Goal: Obtain resource: Obtain resource

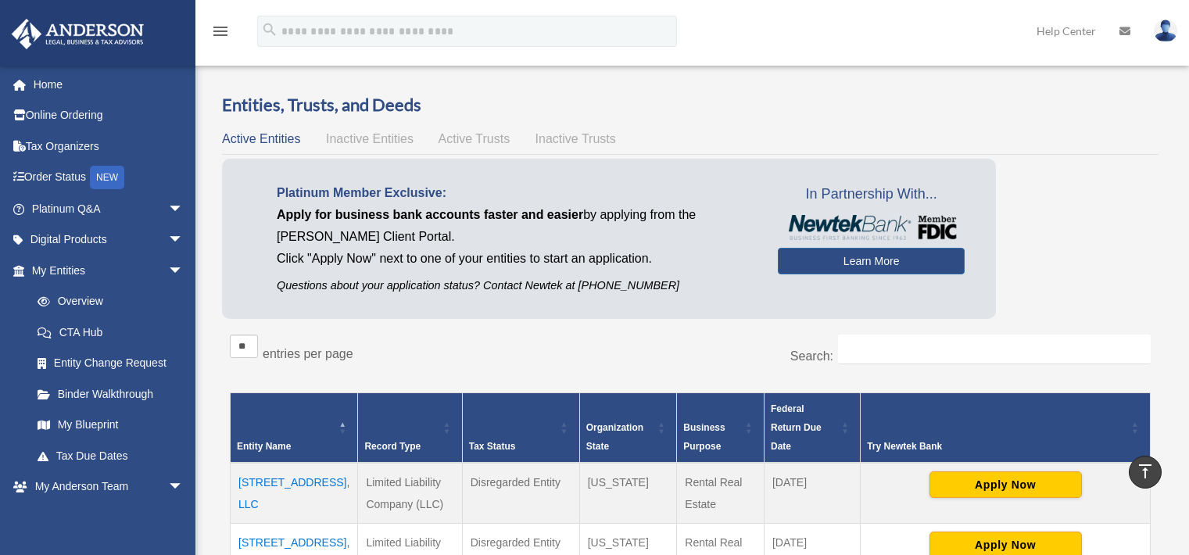
scroll to position [316, 0]
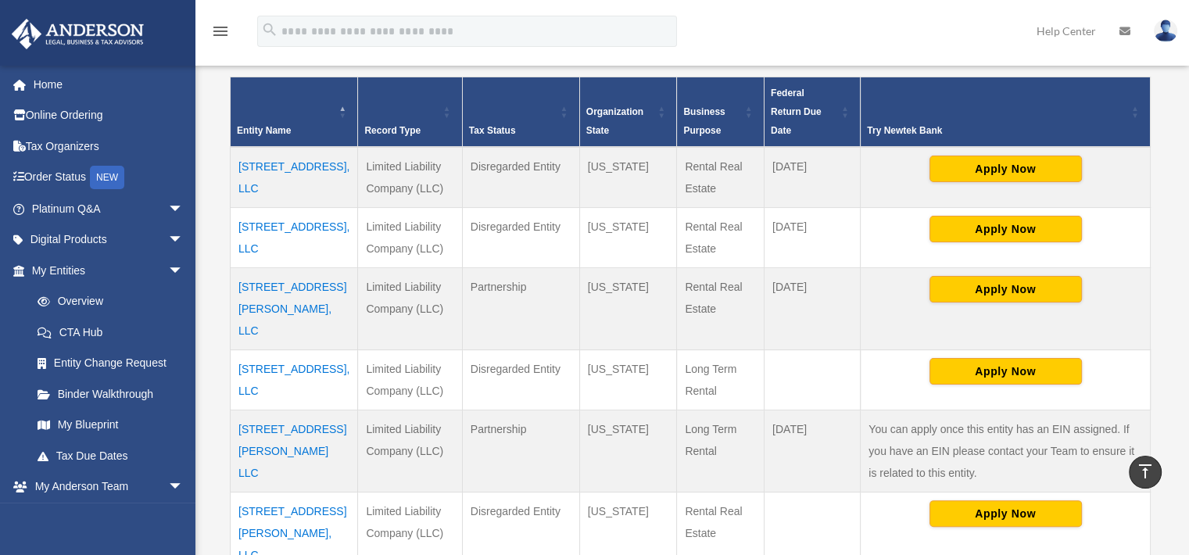
click at [278, 349] on td "[STREET_ADDRESS], LLC" at bounding box center [294, 379] width 127 height 60
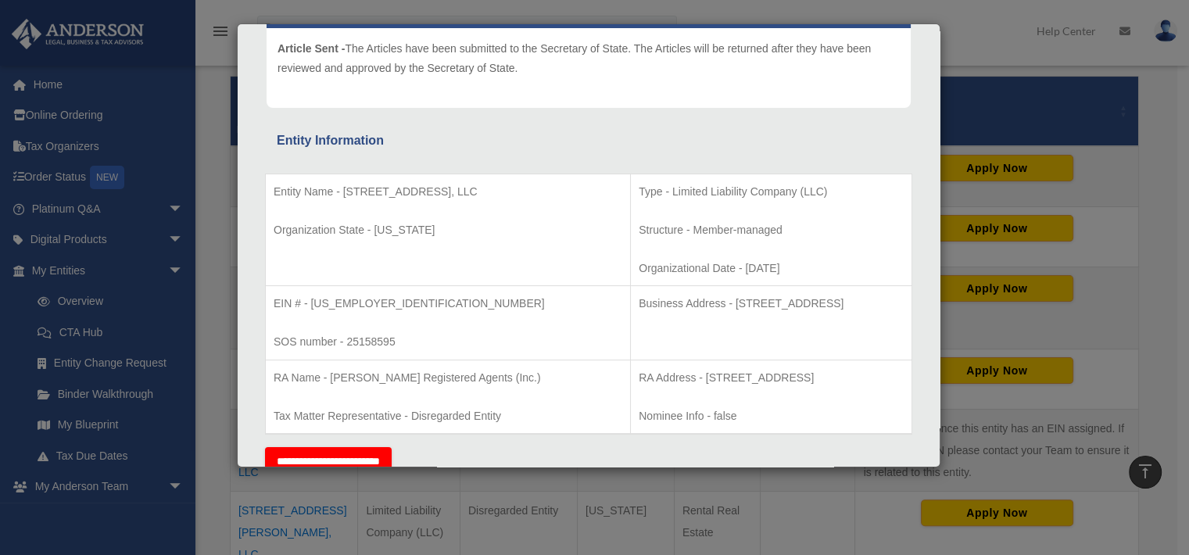
scroll to position [196, 0]
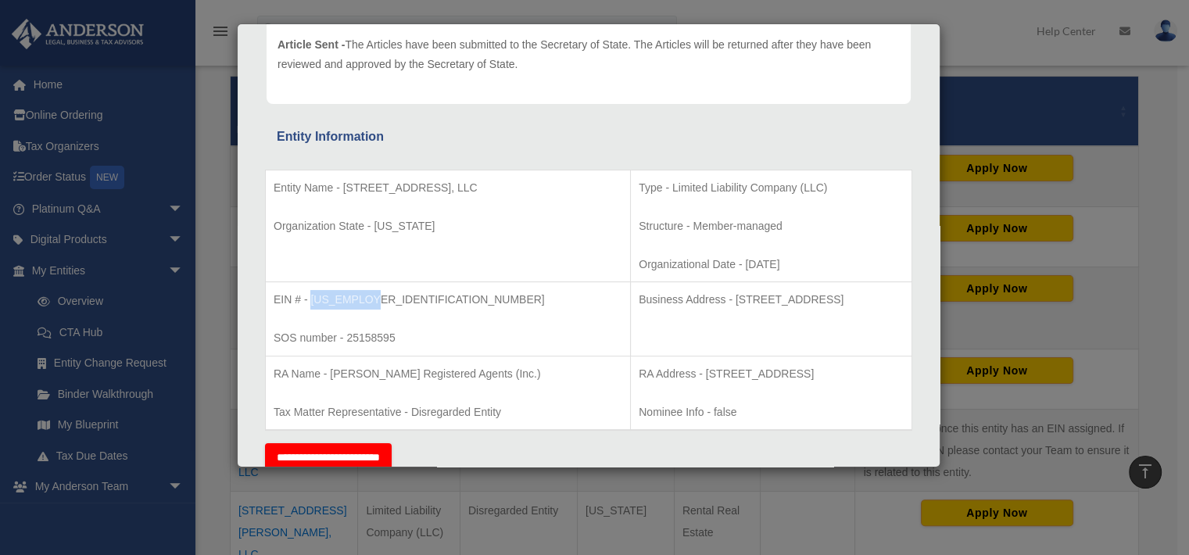
drag, startPoint x: 408, startPoint y: 291, endPoint x: 309, endPoint y: 295, distance: 98.5
click at [309, 295] on p "EIN # - 39-3727886" at bounding box center [448, 300] width 349 height 20
copy p "39-3727886"
click at [1153, 182] on div "Details × Articles Sent Organizational Date" at bounding box center [594, 277] width 1189 height 555
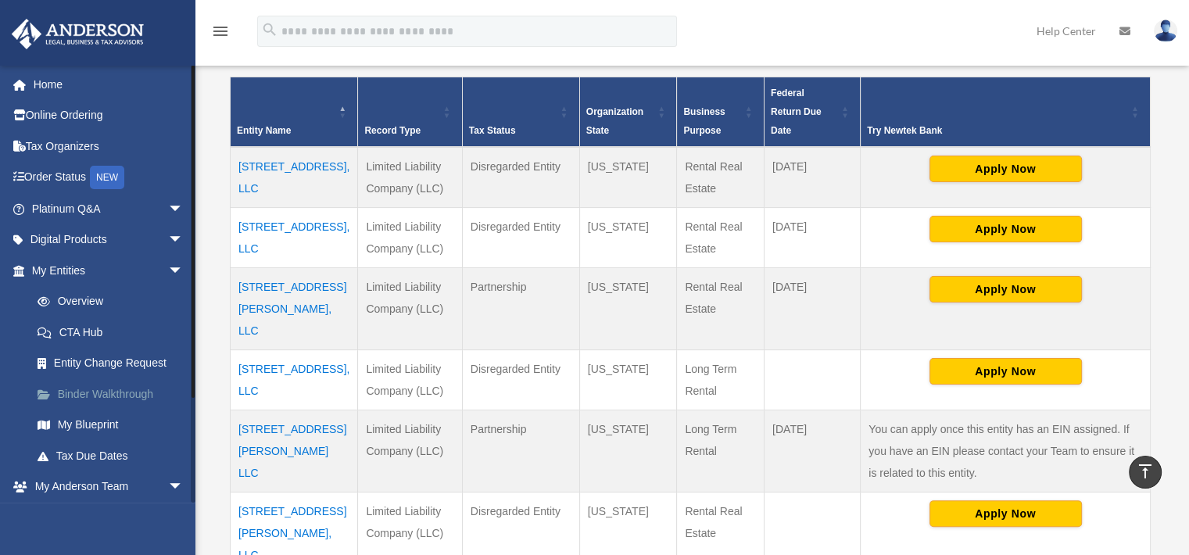
click at [80, 390] on link "Binder Walkthrough" at bounding box center [114, 393] width 185 height 31
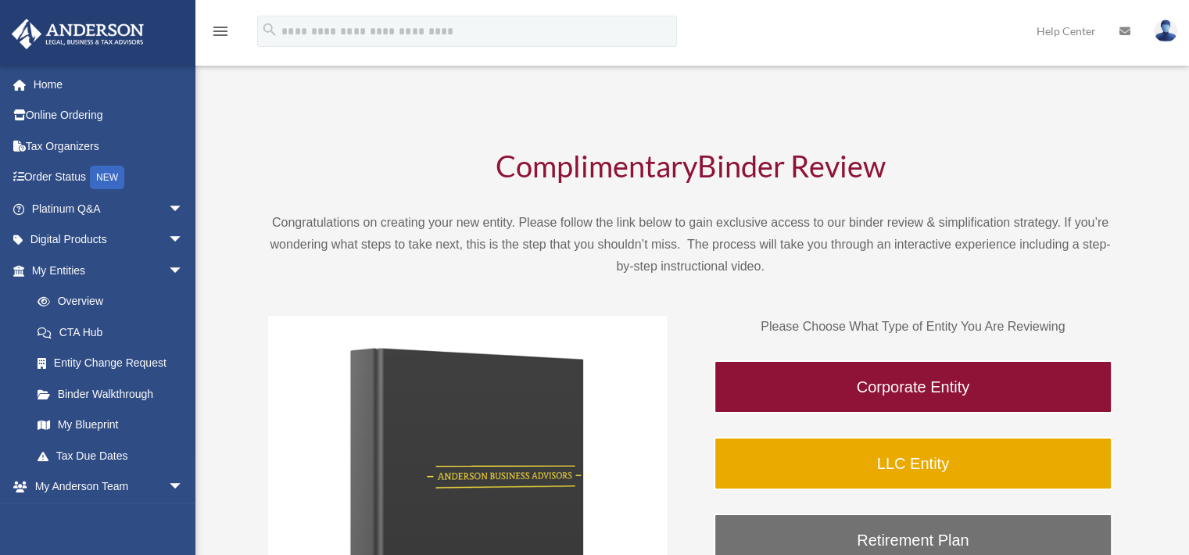
click at [50, 270] on link "My Entities arrow_drop_down" at bounding box center [109, 270] width 196 height 31
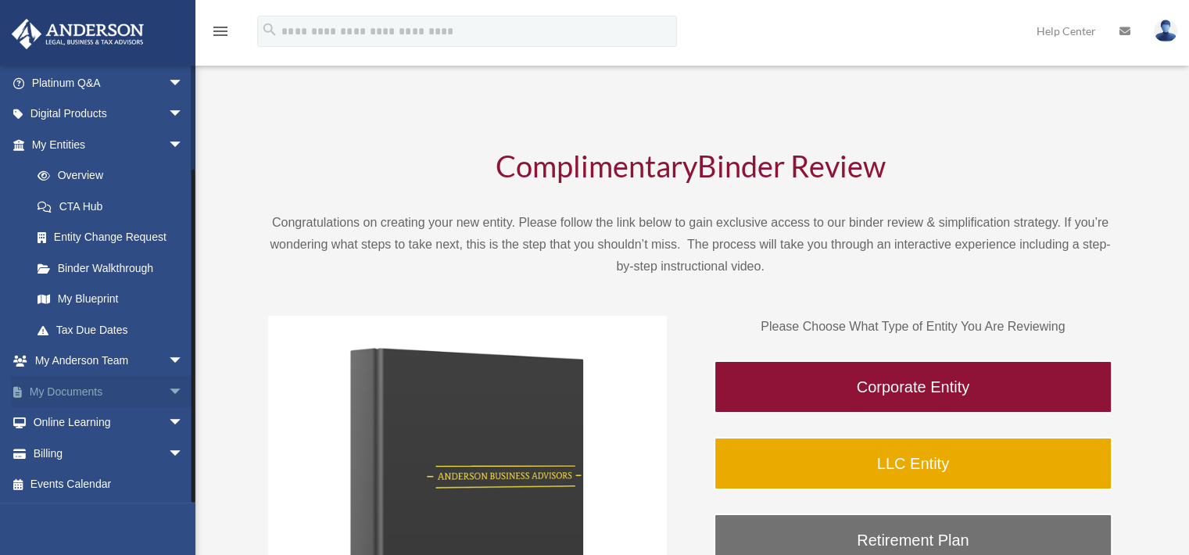
click at [86, 386] on link "My Documents arrow_drop_down" at bounding box center [109, 391] width 196 height 31
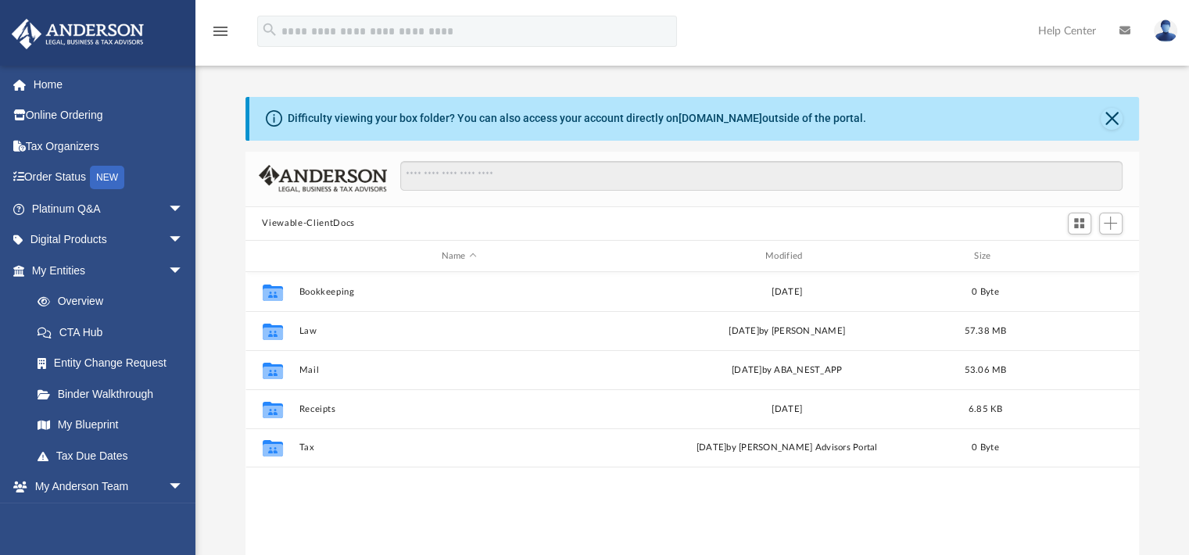
scroll to position [343, 881]
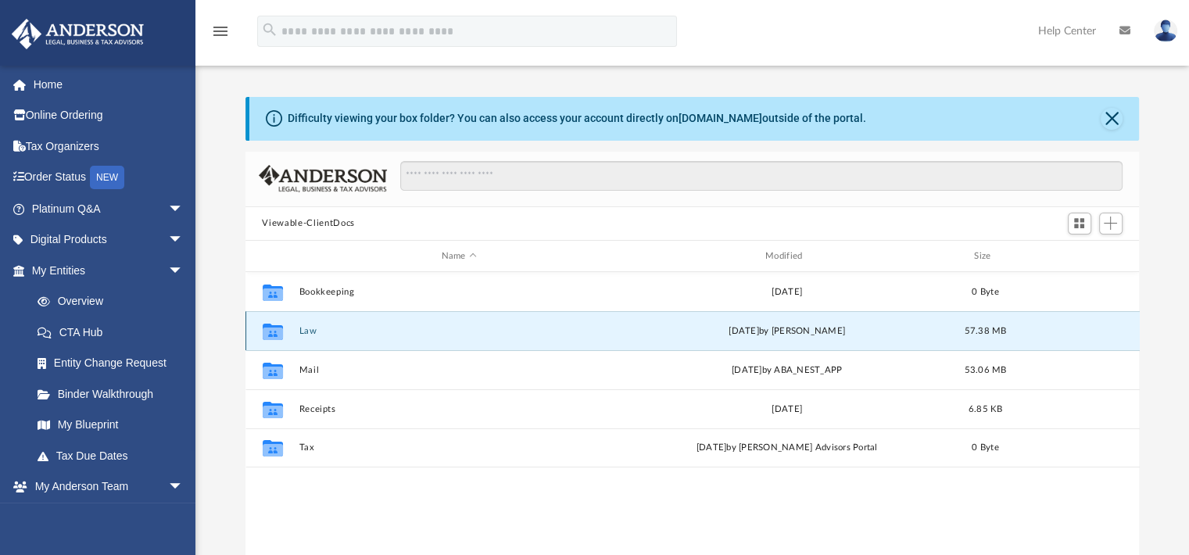
click at [303, 327] on button "Law" at bounding box center [459, 331] width 320 height 10
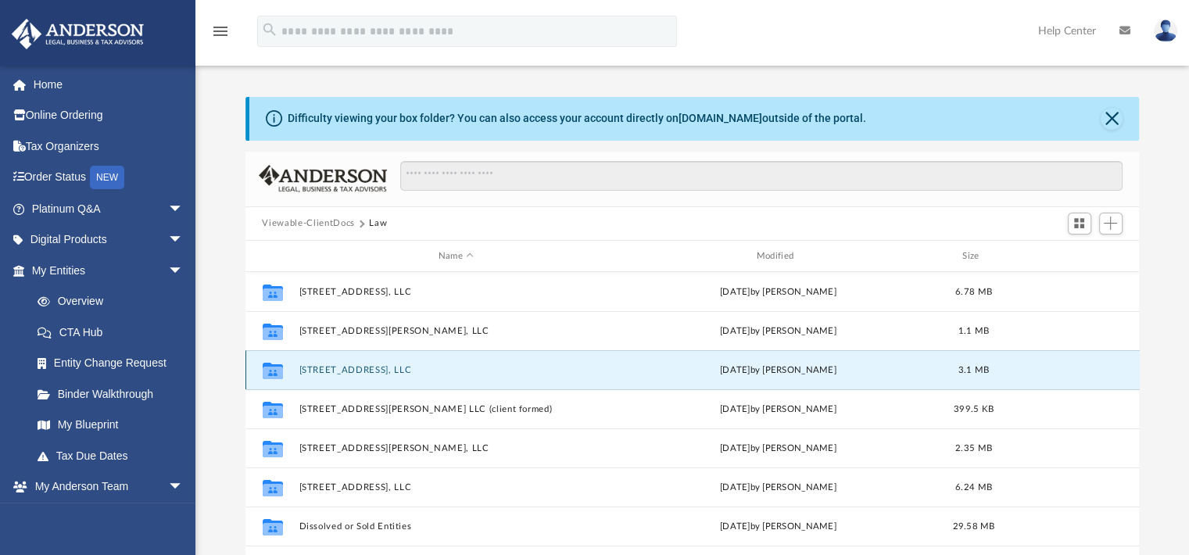
click at [392, 372] on button "3376 Trotters Ridge, LLC" at bounding box center [456, 370] width 315 height 10
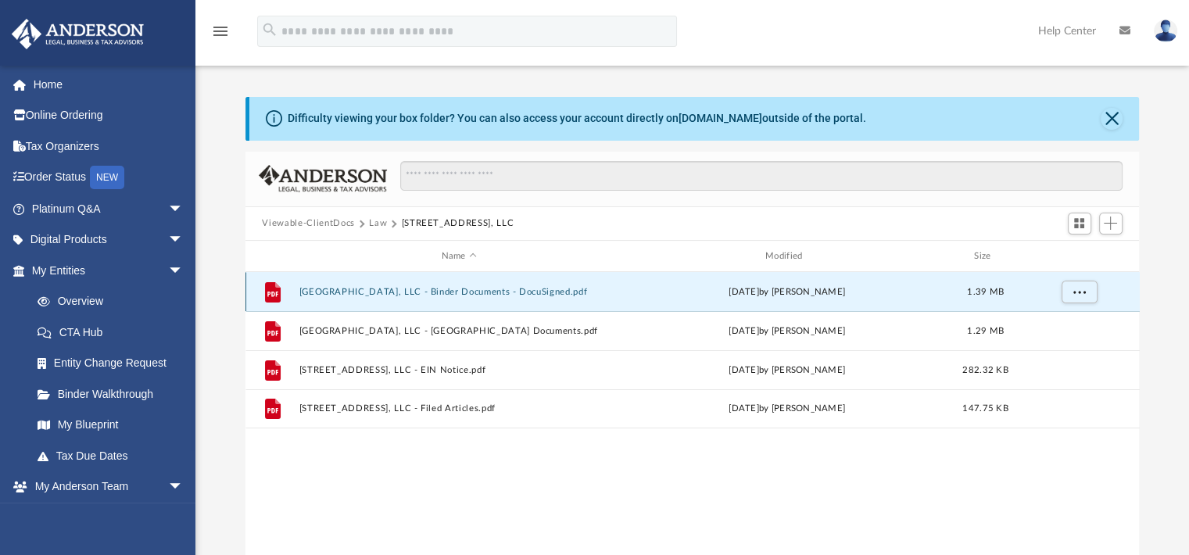
click at [443, 291] on button "3376 Trotters Ridge, LLC - Binder Documents - DocuSigned.pdf" at bounding box center [459, 292] width 320 height 10
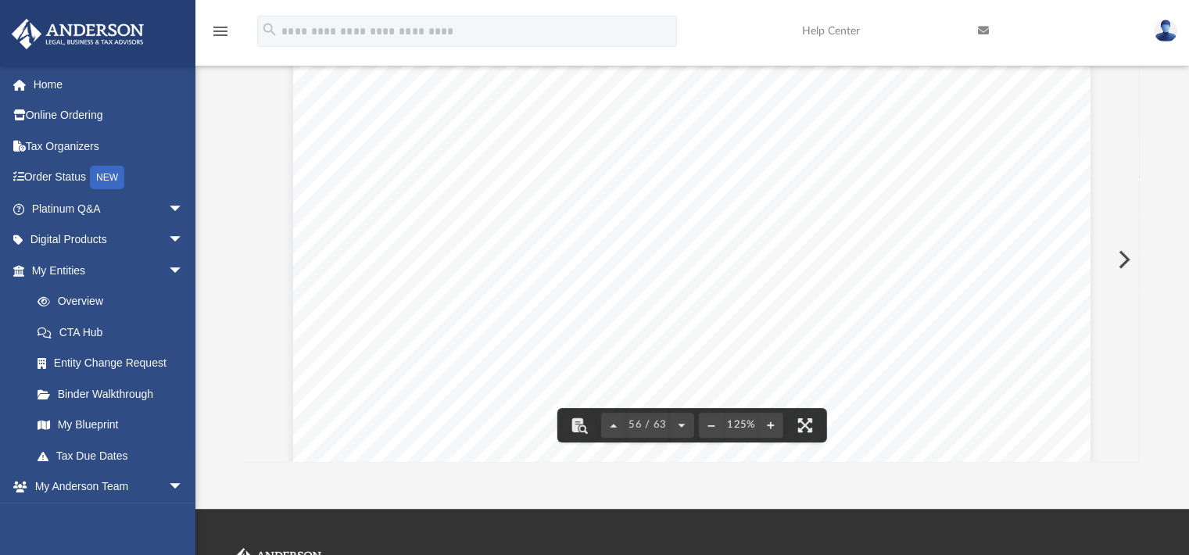
scroll to position [58060, 0]
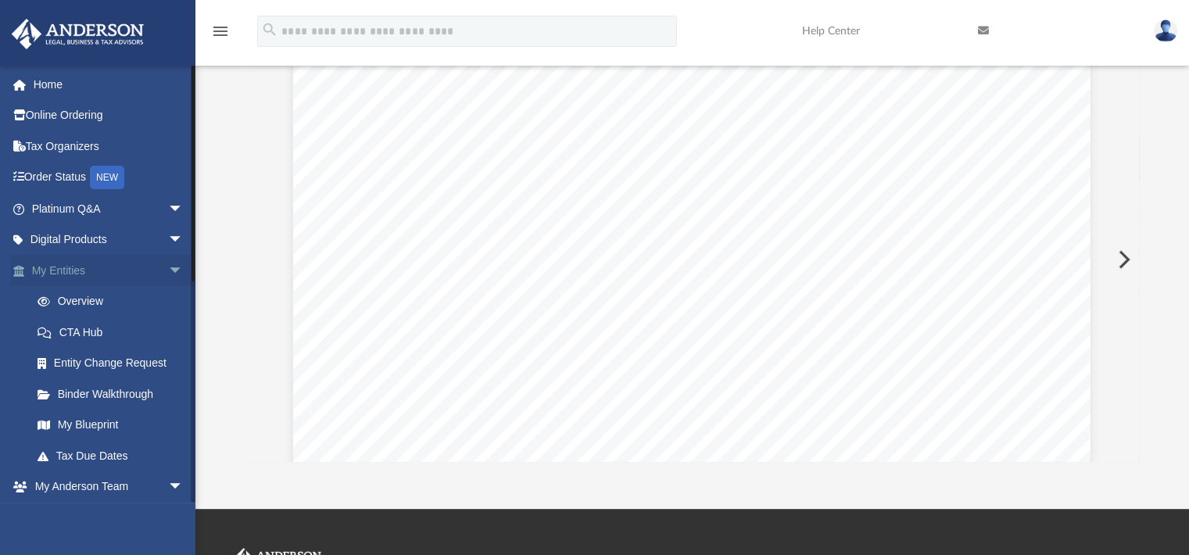
click at [56, 265] on link "My Entities arrow_drop_down" at bounding box center [109, 270] width 196 height 31
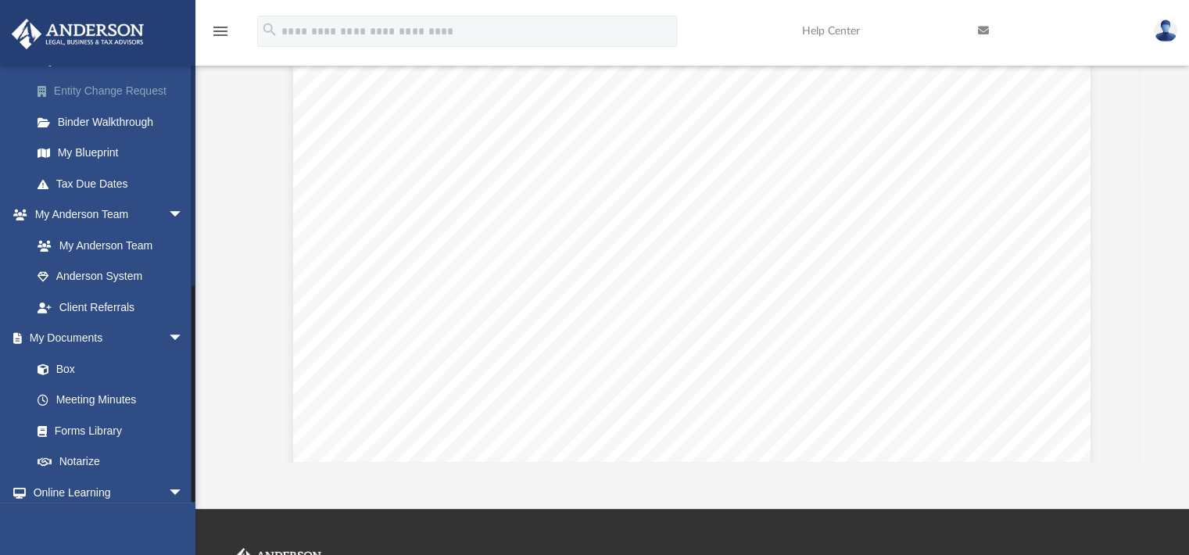
scroll to position [434, 0]
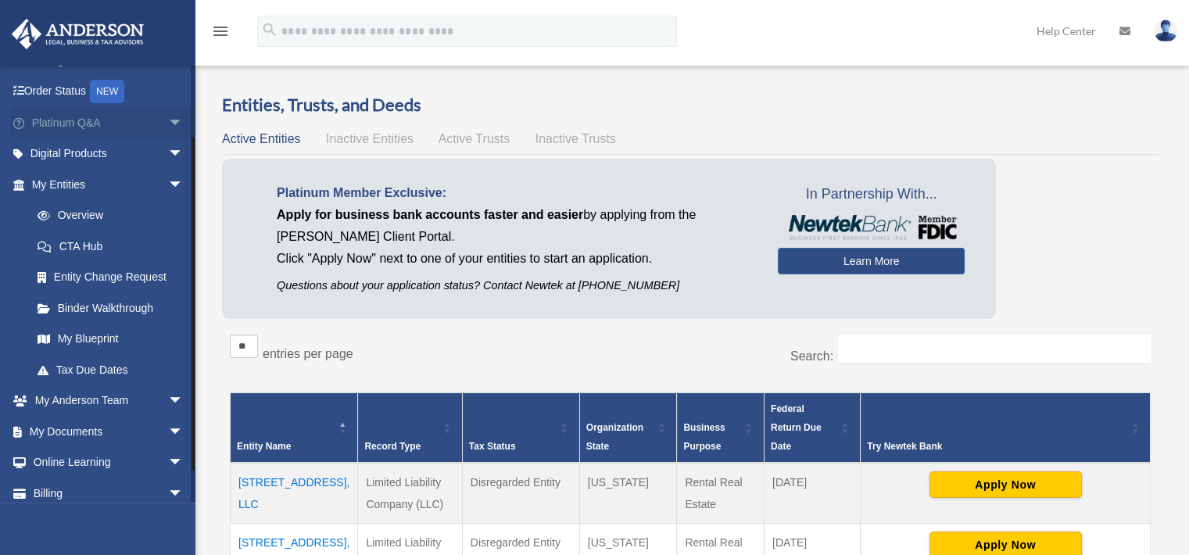
scroll to position [126, 0]
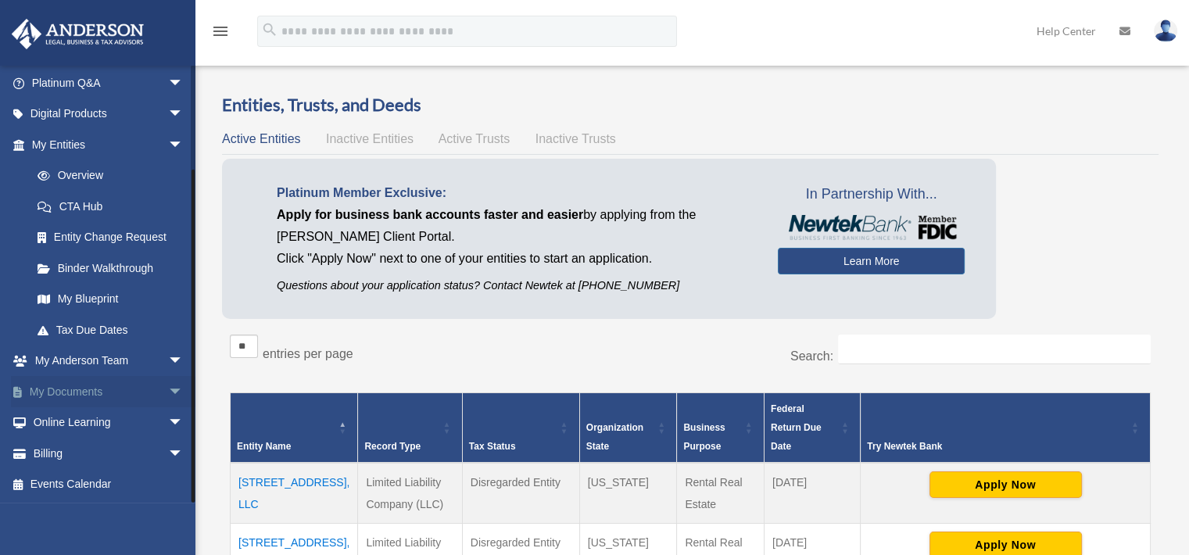
click at [72, 392] on link "My Documents arrow_drop_down" at bounding box center [109, 391] width 196 height 31
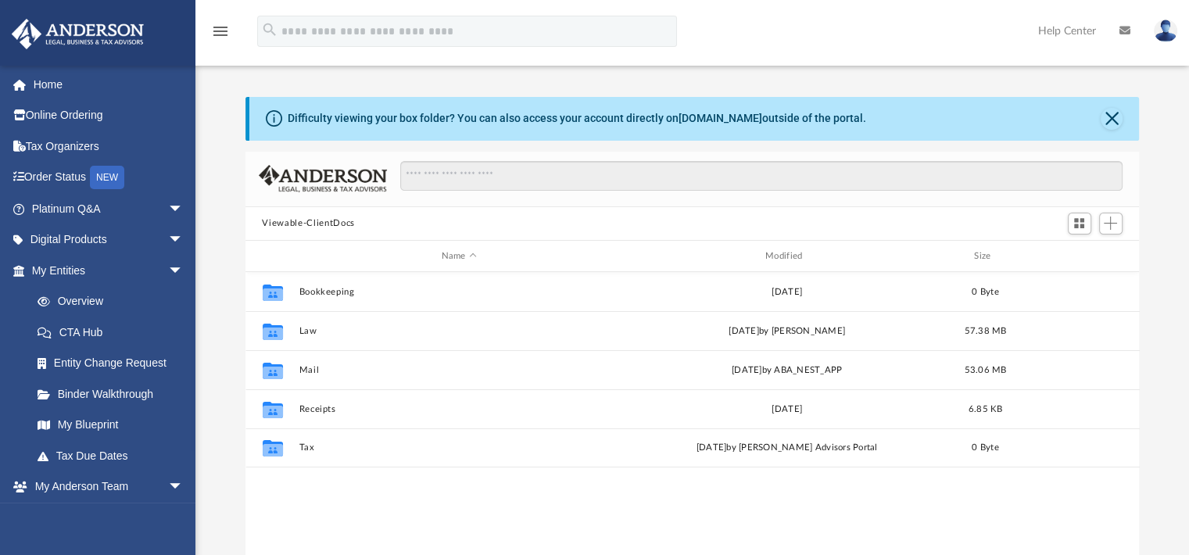
scroll to position [343, 881]
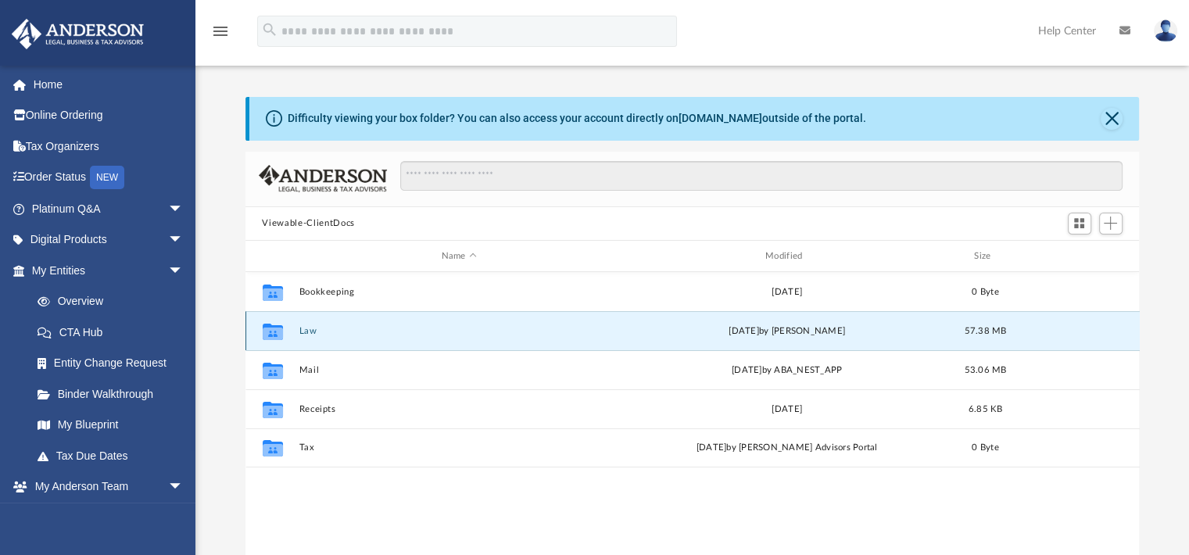
click at [308, 327] on button "Law" at bounding box center [459, 331] width 320 height 10
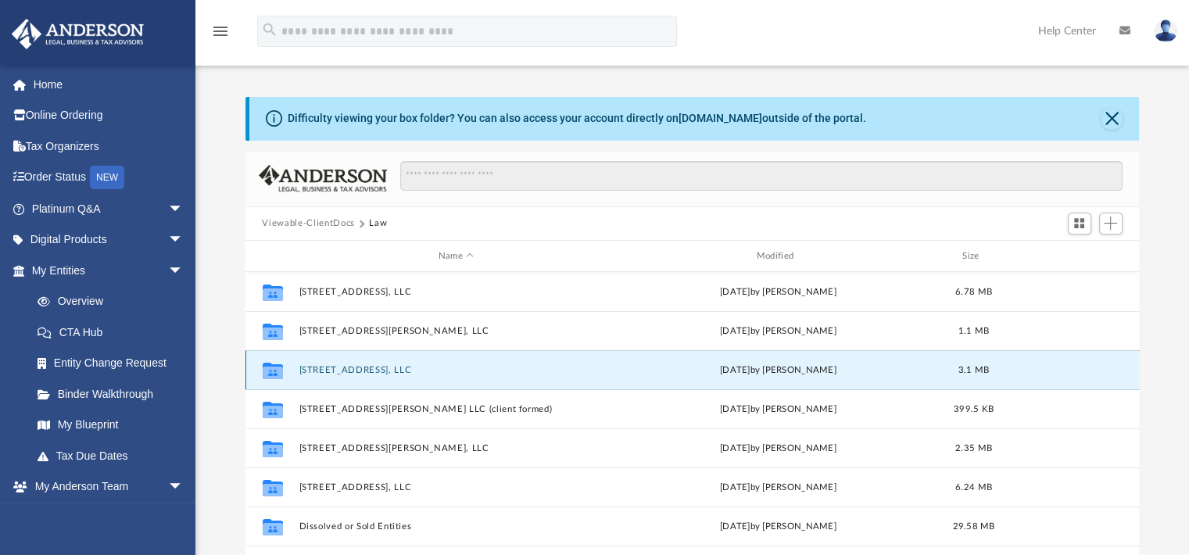
click at [346, 369] on button "[STREET_ADDRESS], LLC" at bounding box center [456, 370] width 315 height 10
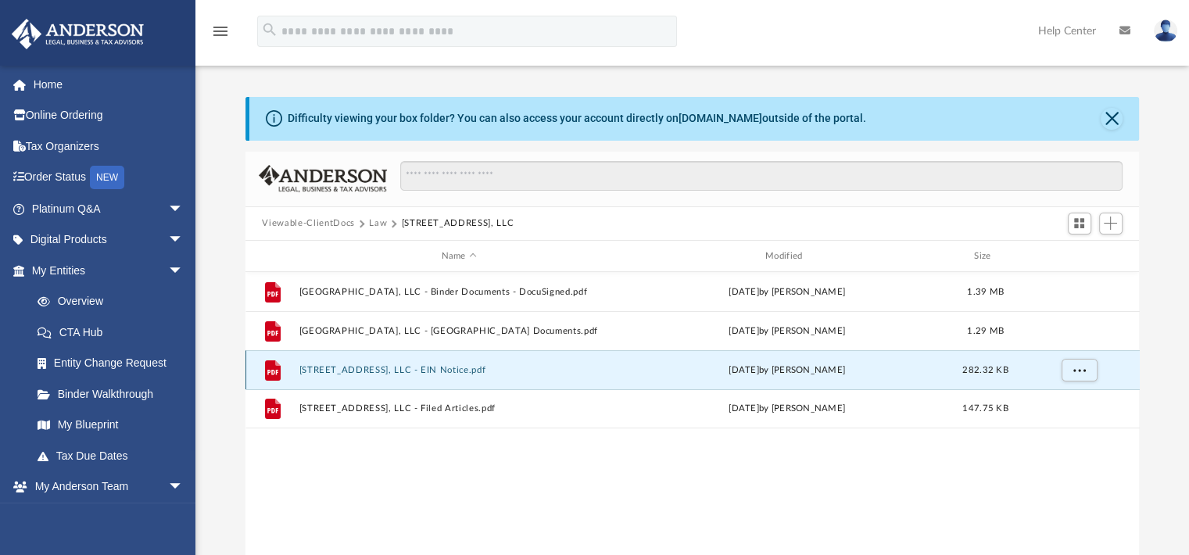
click at [447, 367] on button "3376 Trotters Ridge, LLC - EIN Notice.pdf" at bounding box center [459, 370] width 320 height 10
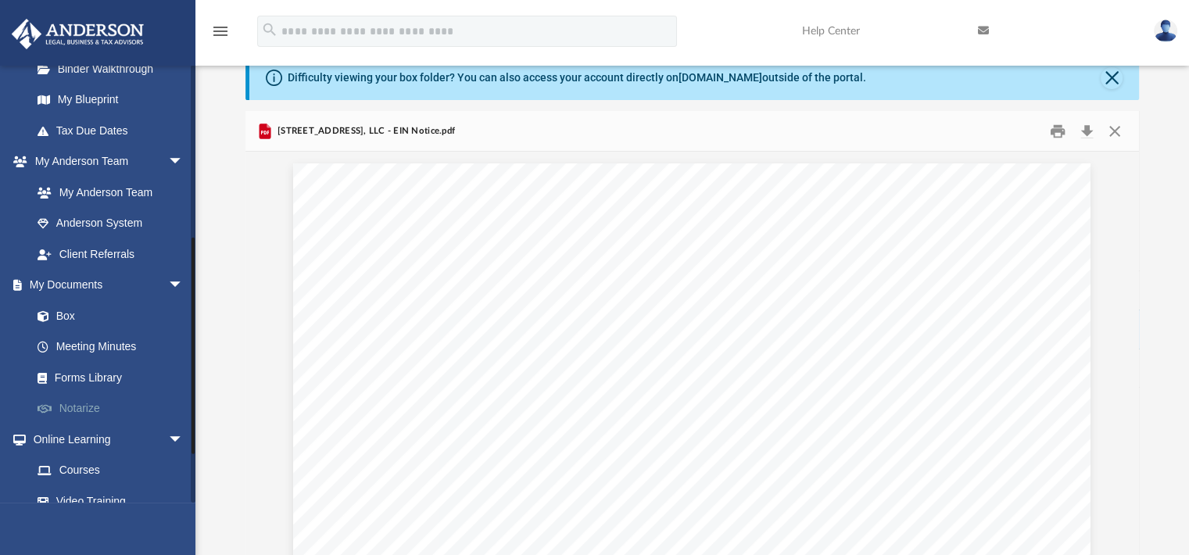
scroll to position [359, 0]
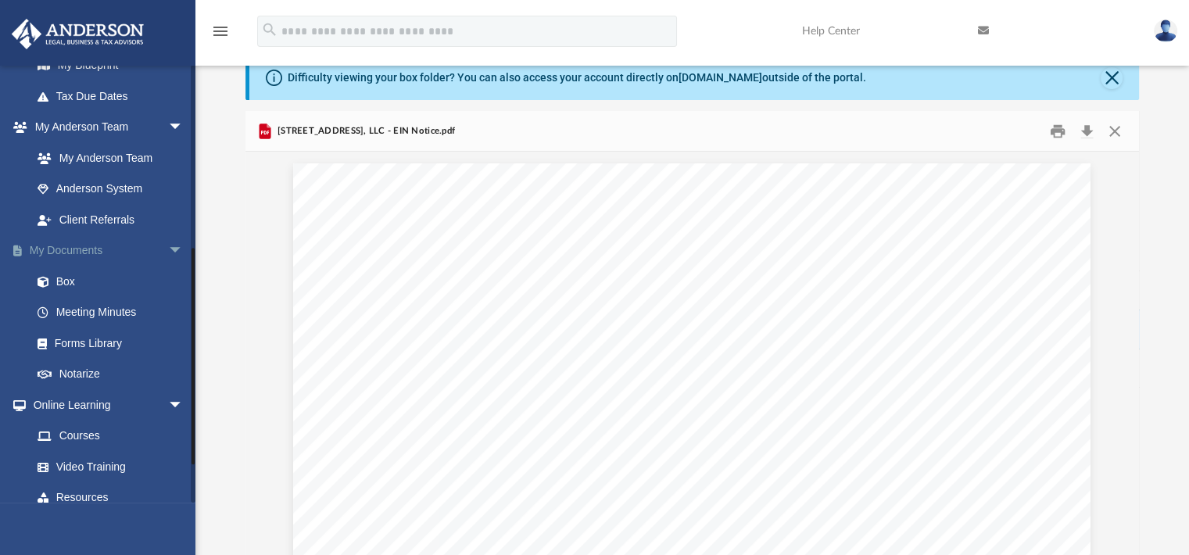
click at [77, 251] on link "My Documents arrow_drop_down" at bounding box center [109, 250] width 196 height 31
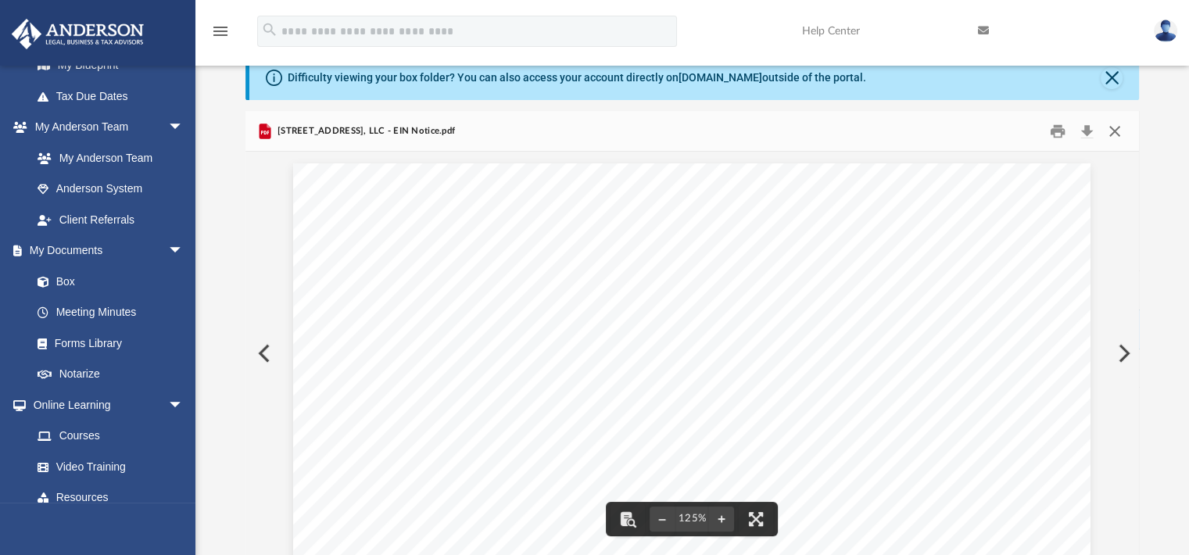
click at [1118, 137] on button "Close" at bounding box center [1114, 131] width 28 height 24
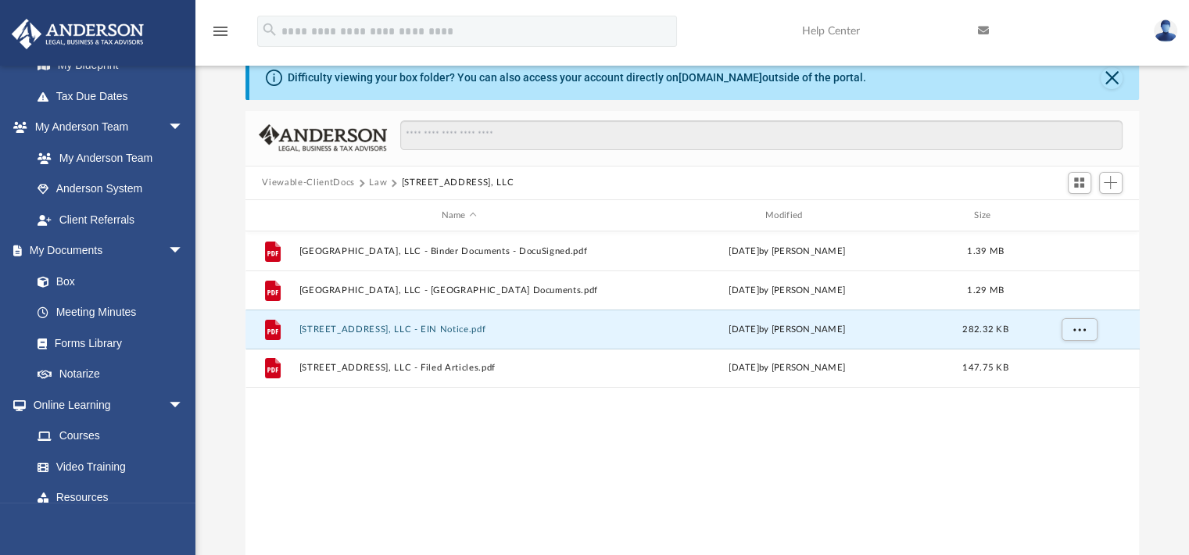
click at [381, 182] on button "Law" at bounding box center [378, 183] width 18 height 14
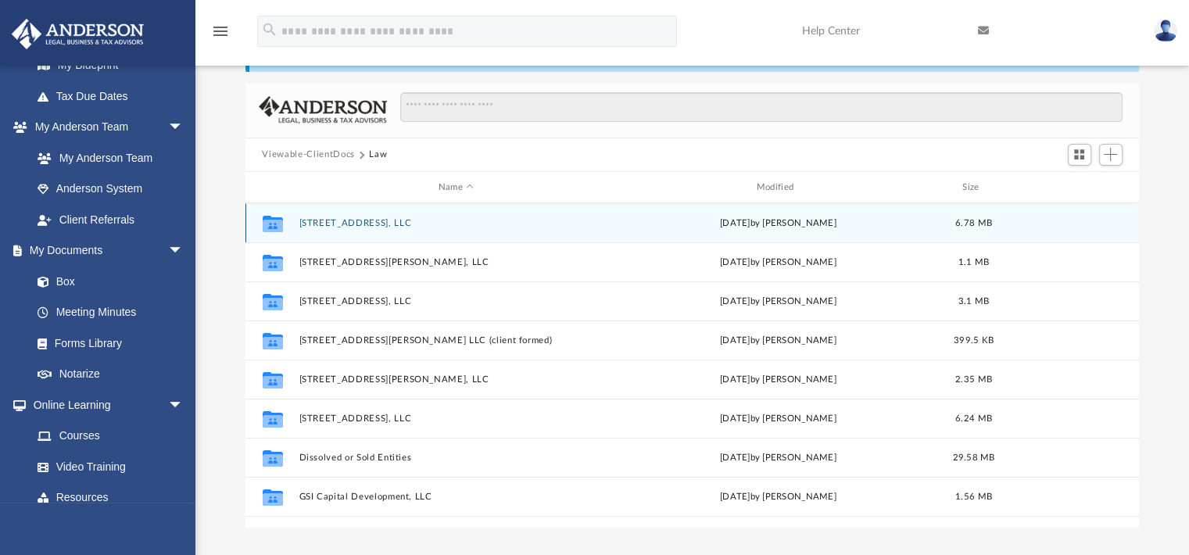
scroll to position [69, 0]
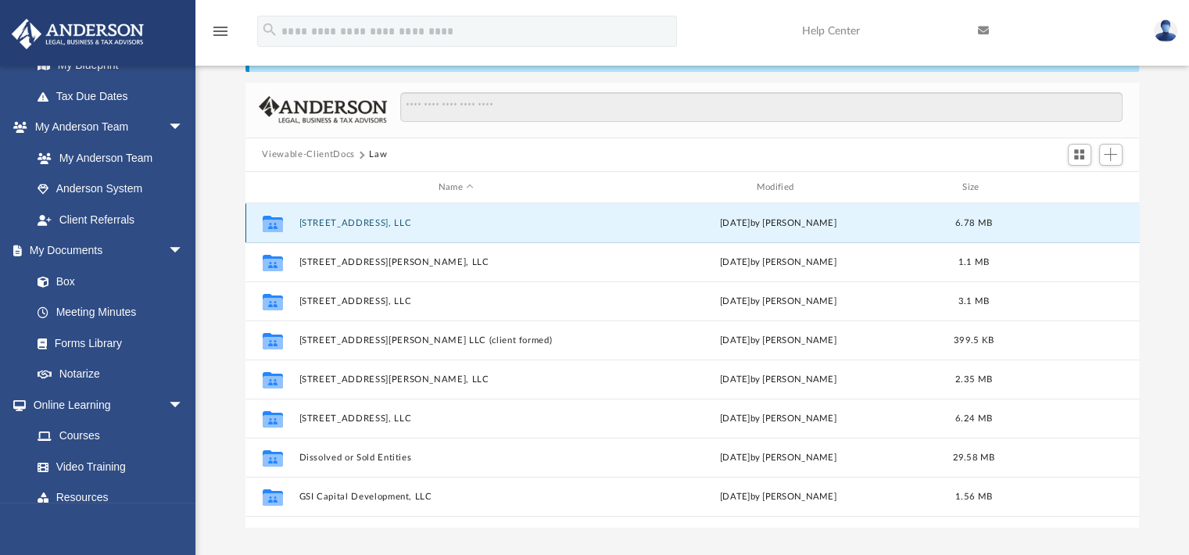
click at [327, 219] on button "[STREET_ADDRESS], LLC" at bounding box center [456, 223] width 315 height 10
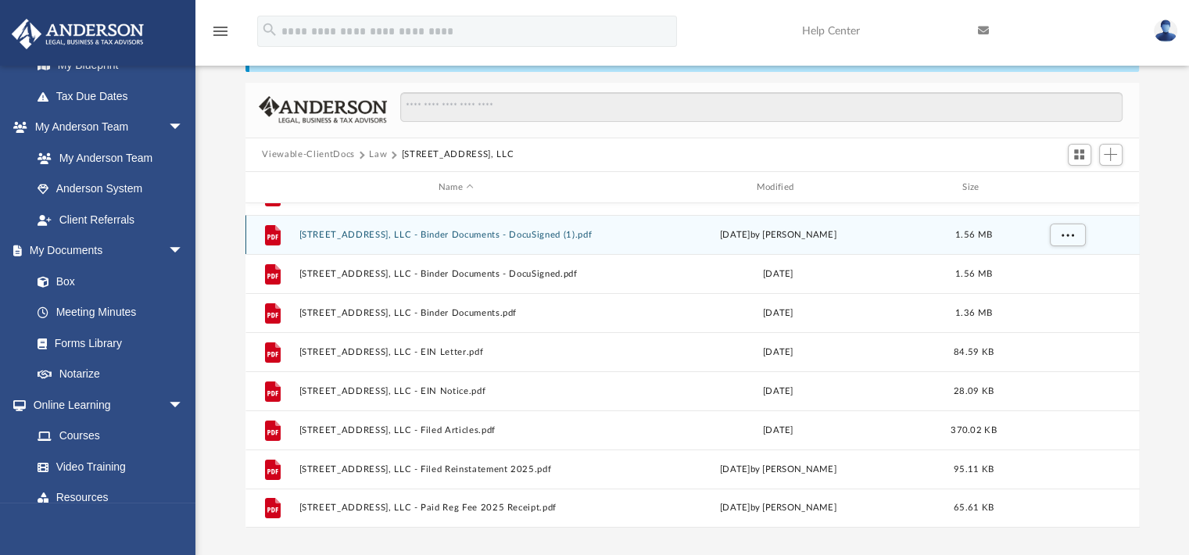
scroll to position [0, 0]
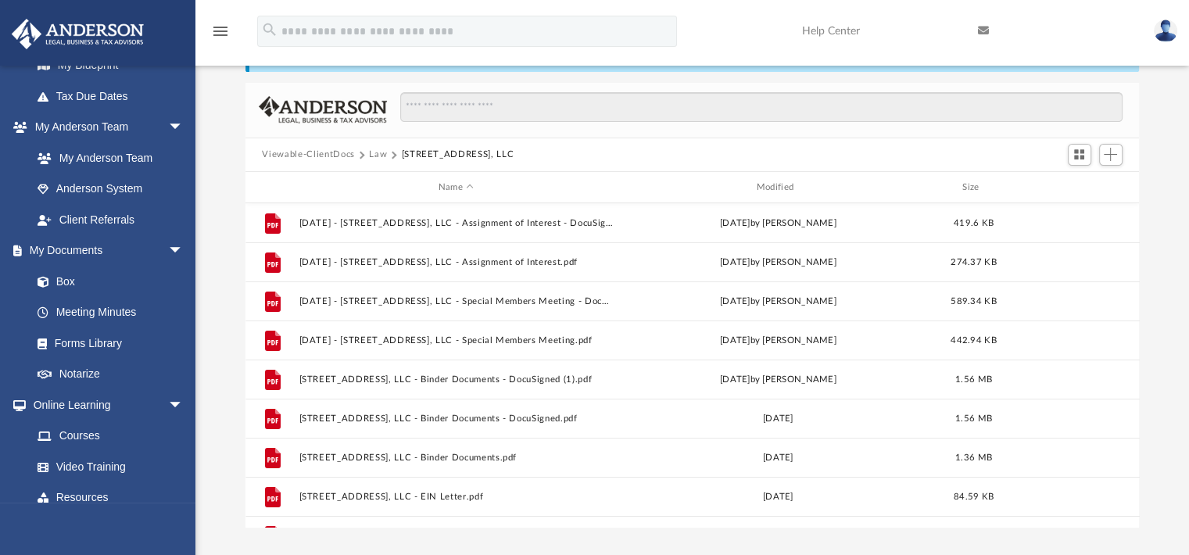
click at [374, 153] on button "Law" at bounding box center [378, 155] width 18 height 14
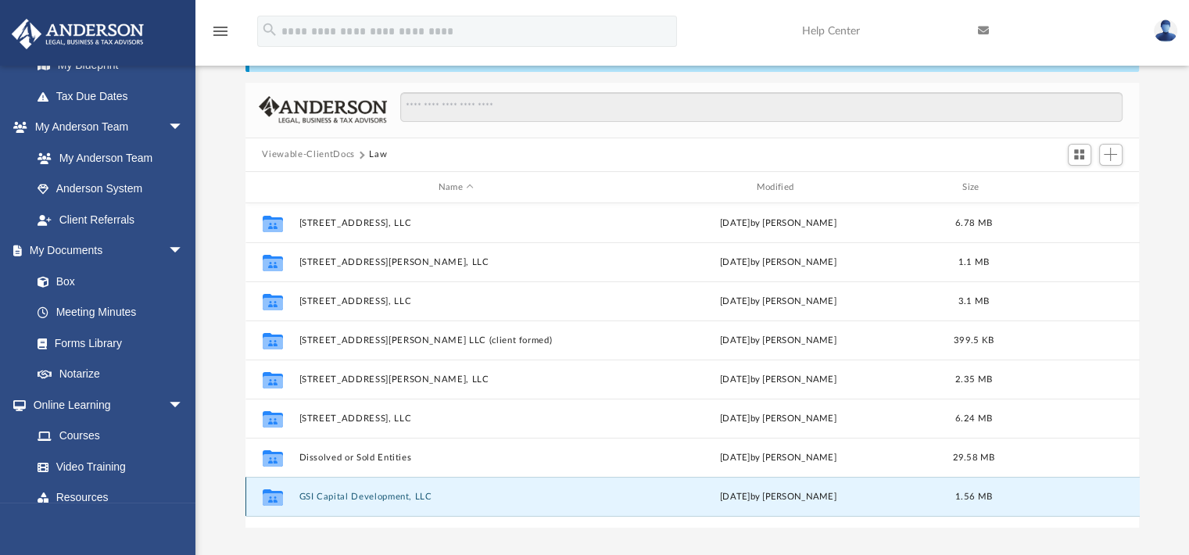
click at [393, 493] on button "GSI Capital Development, LLC" at bounding box center [456, 497] width 315 height 10
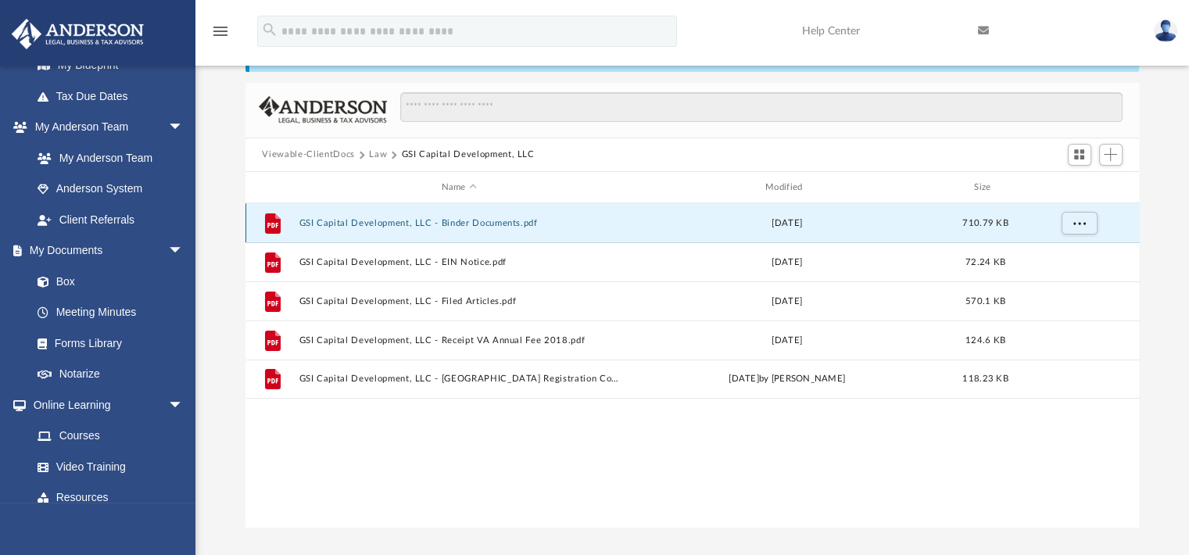
click at [389, 223] on button "GSI Capital Development, LLC - Binder Documents.pdf" at bounding box center [459, 223] width 320 height 10
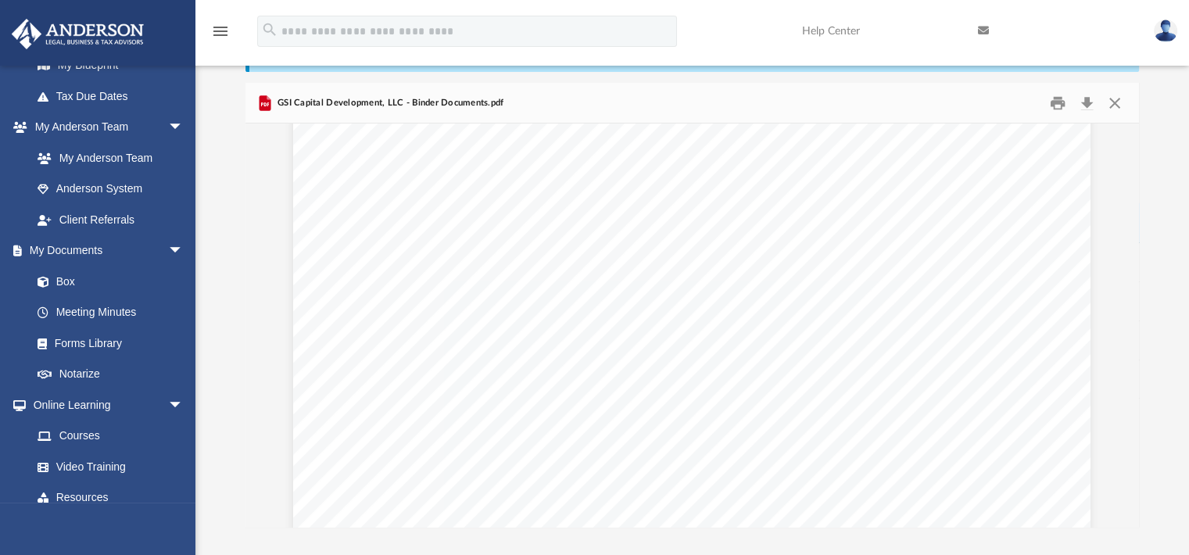
scroll to position [63509, 0]
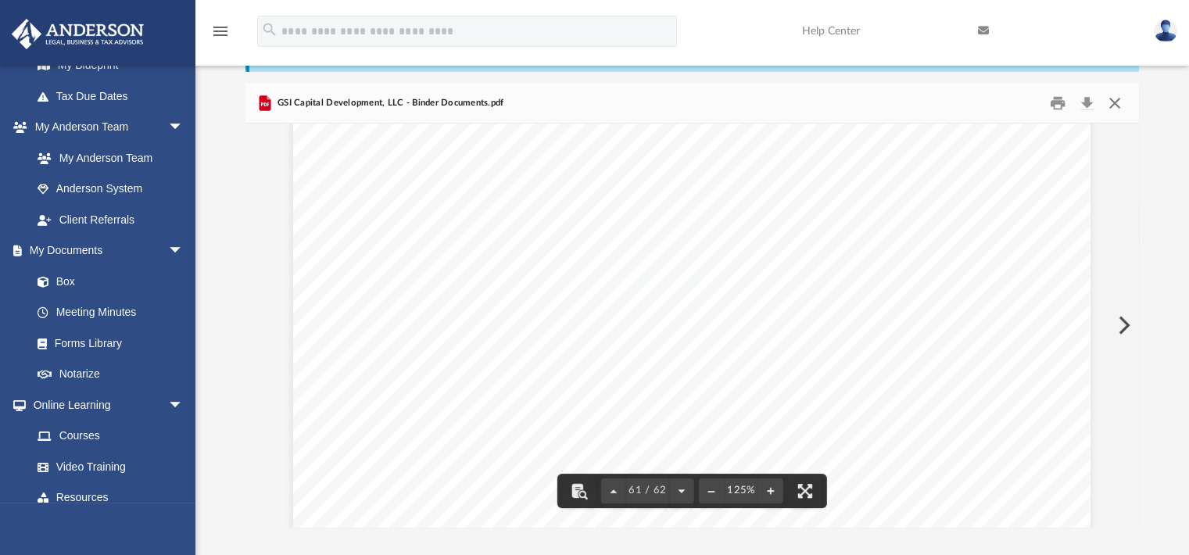
click at [1118, 103] on button "Close" at bounding box center [1114, 103] width 28 height 24
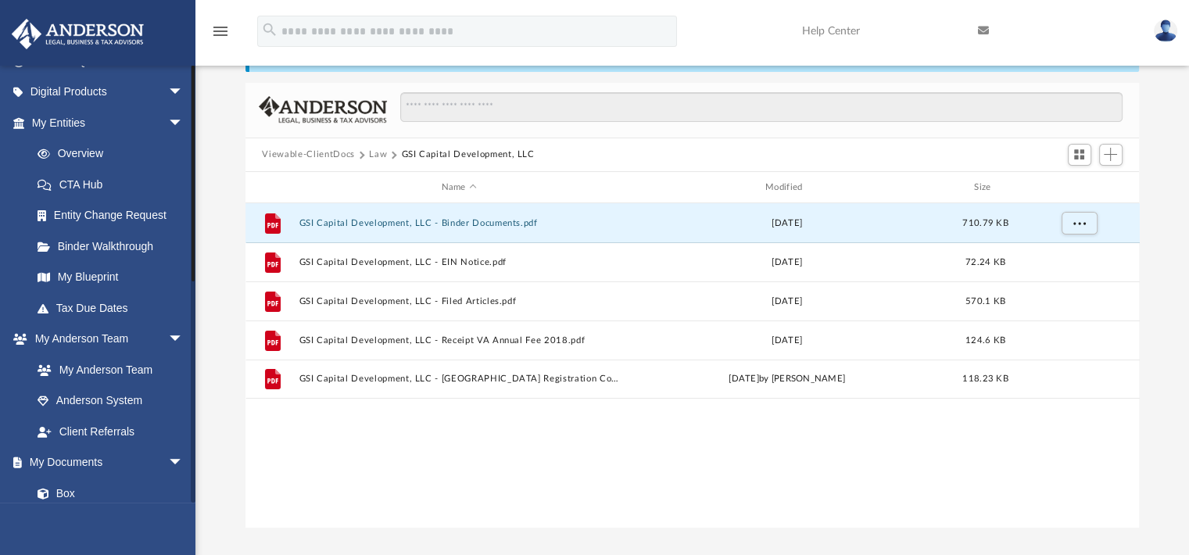
scroll to position [0, 0]
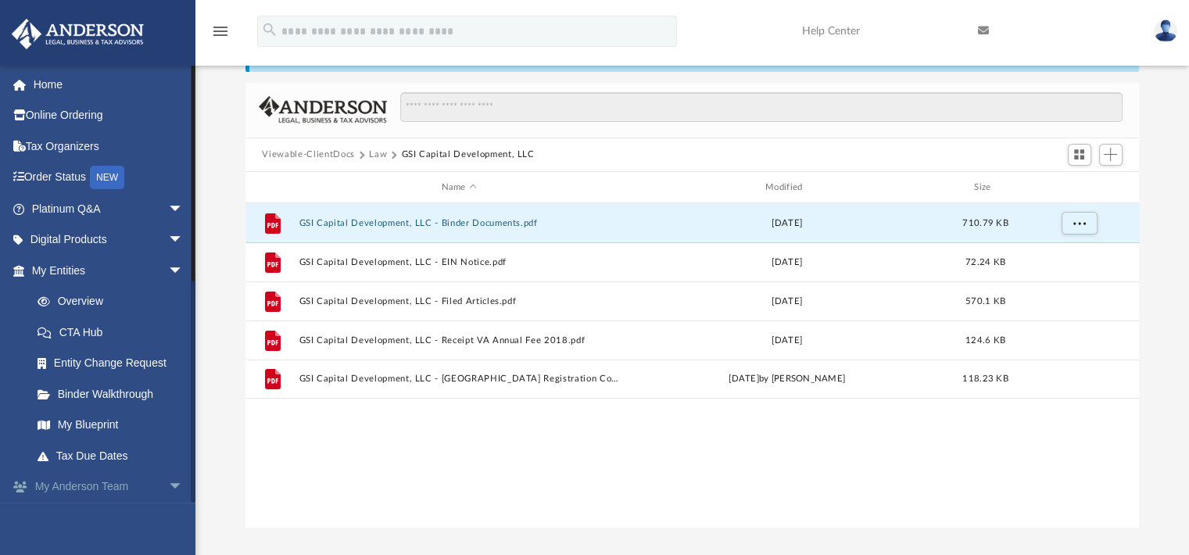
click at [113, 488] on link "My Anderson Team arrow_drop_down" at bounding box center [109, 486] width 196 height 31
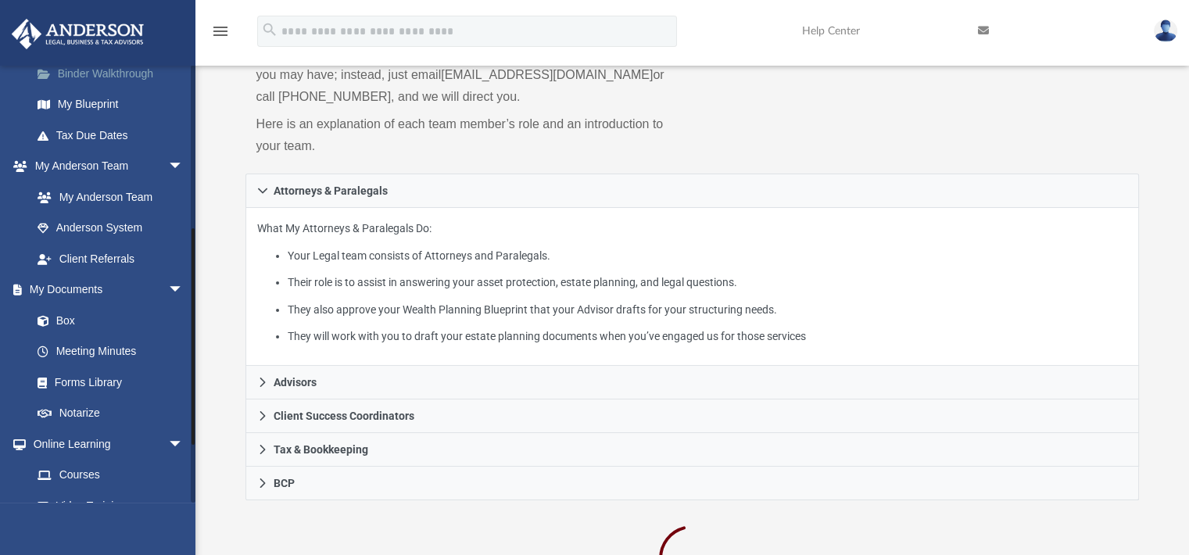
scroll to position [321, 0]
click at [69, 295] on link "My Documents arrow_drop_down" at bounding box center [109, 289] width 196 height 31
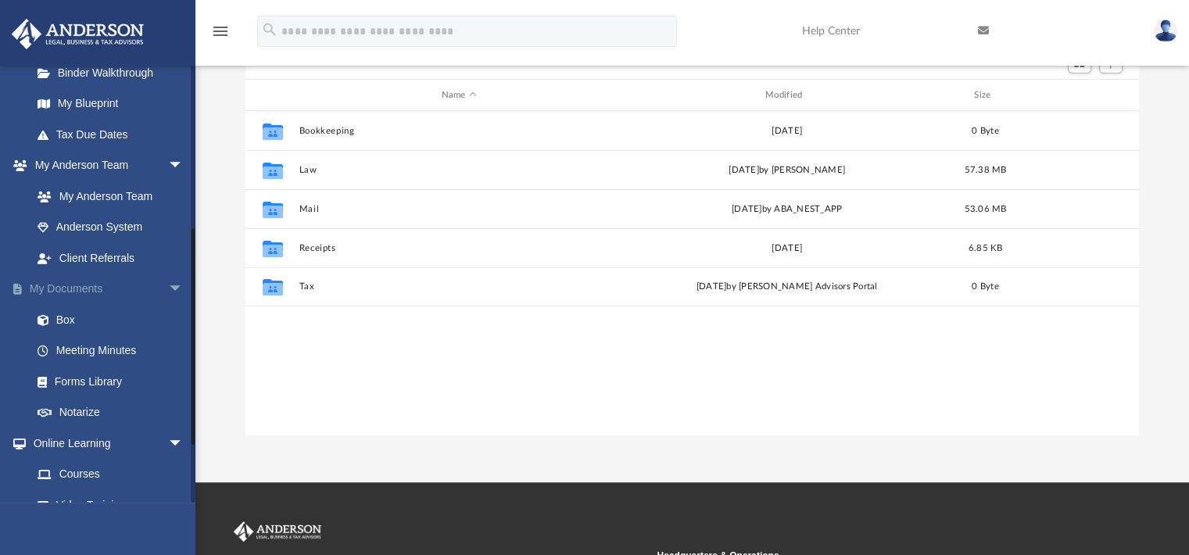
scroll to position [343, 881]
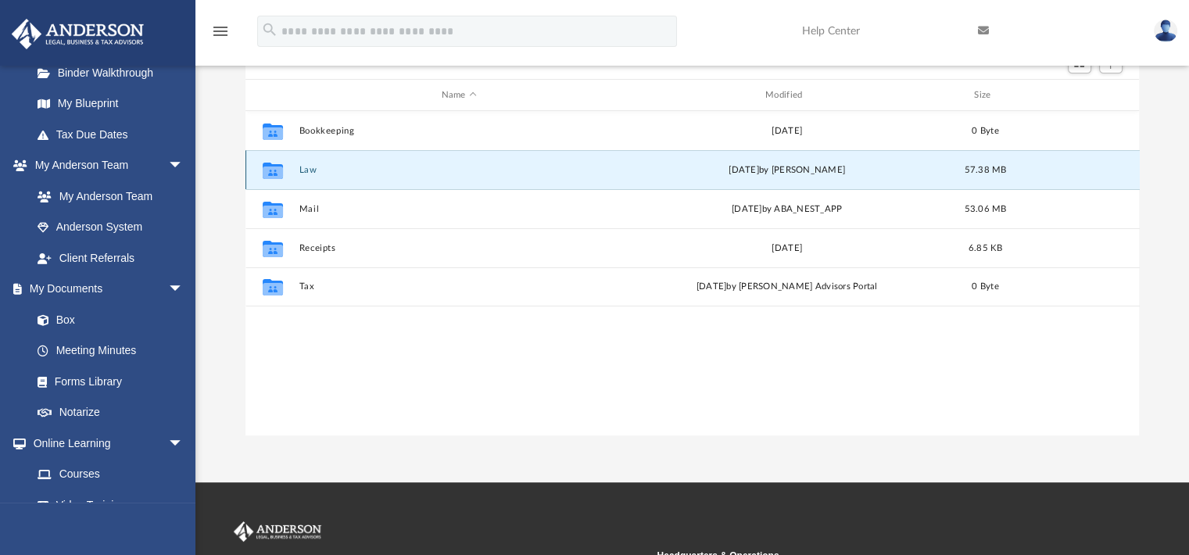
click at [310, 170] on button "Law" at bounding box center [459, 170] width 320 height 10
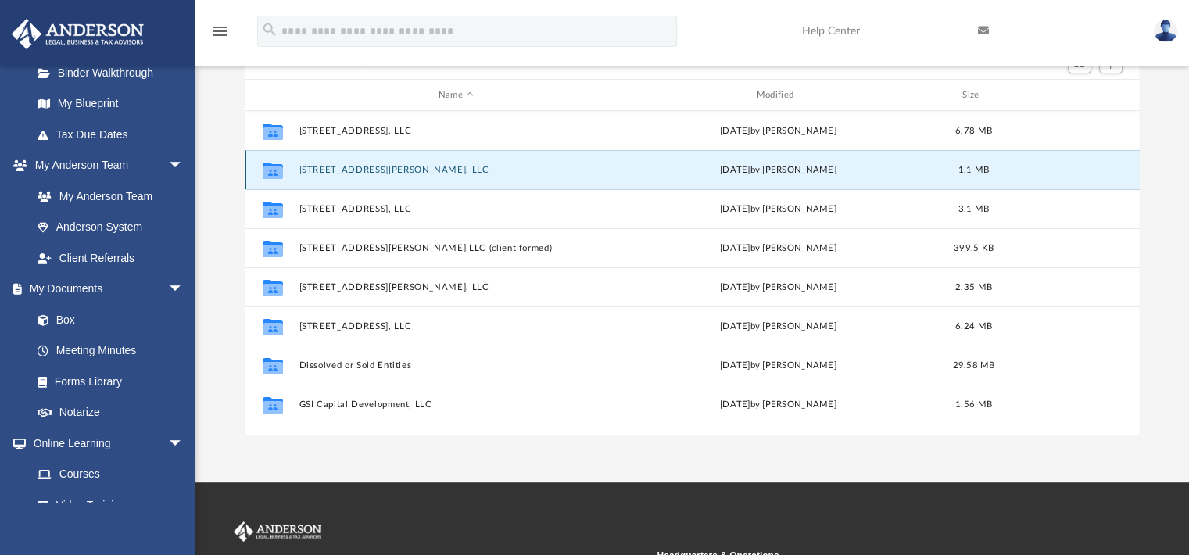
click at [352, 173] on button "[STREET_ADDRESS][PERSON_NAME], LLC" at bounding box center [456, 170] width 315 height 10
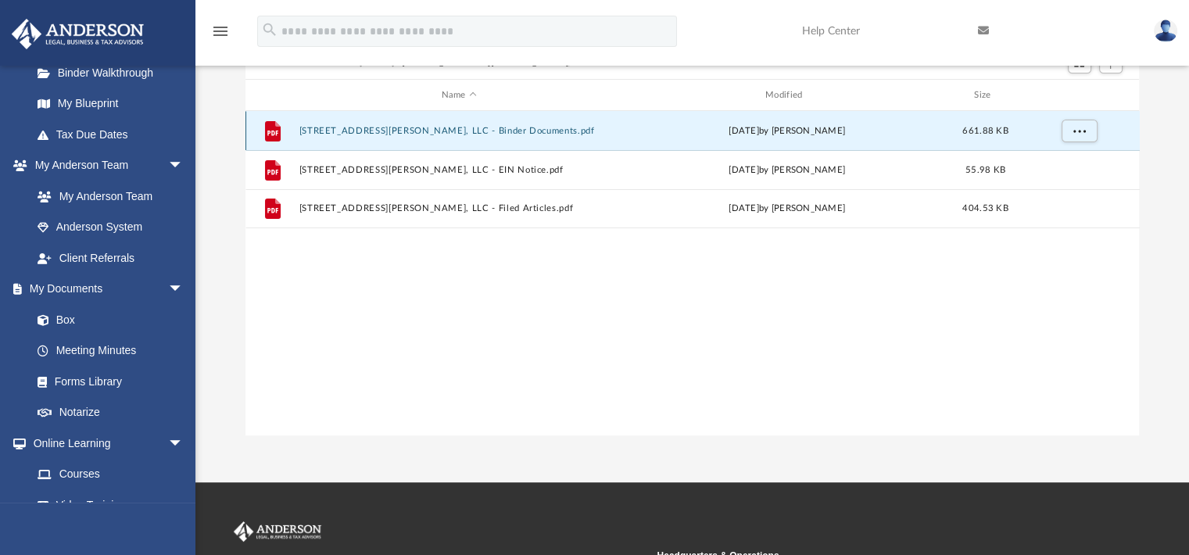
click at [392, 127] on button "3007 Lawson St, LLC - Binder Documents.pdf" at bounding box center [459, 131] width 320 height 10
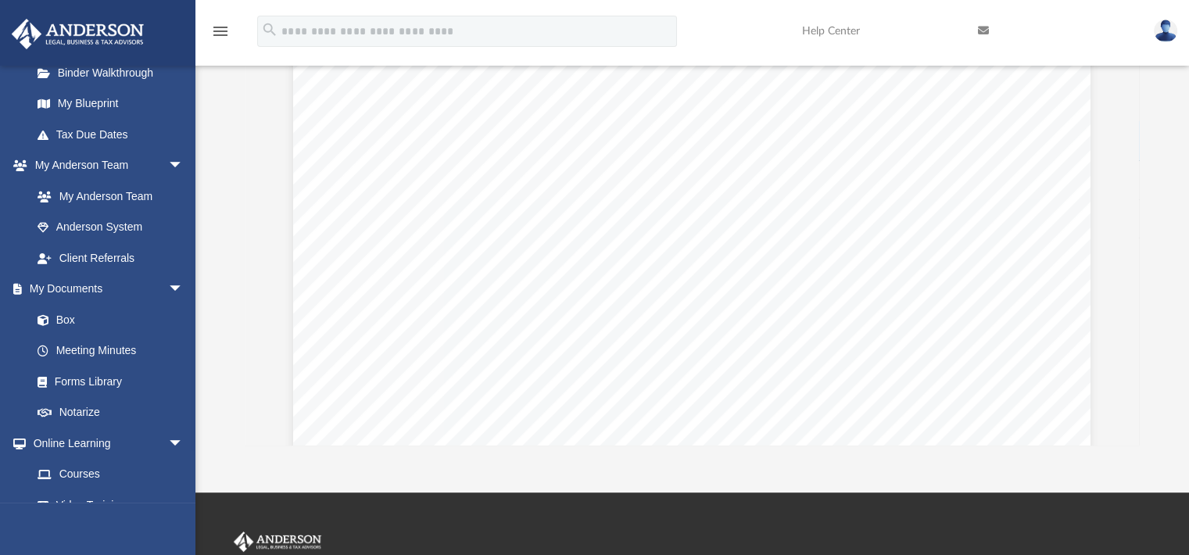
scroll to position [59397, 0]
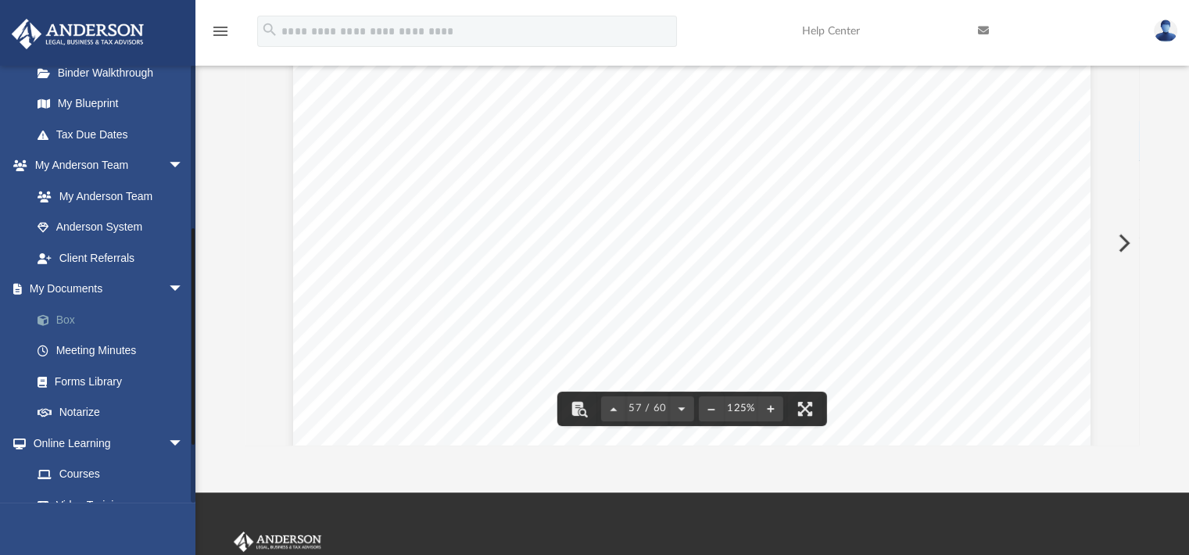
click at [66, 320] on link "Box" at bounding box center [114, 319] width 185 height 31
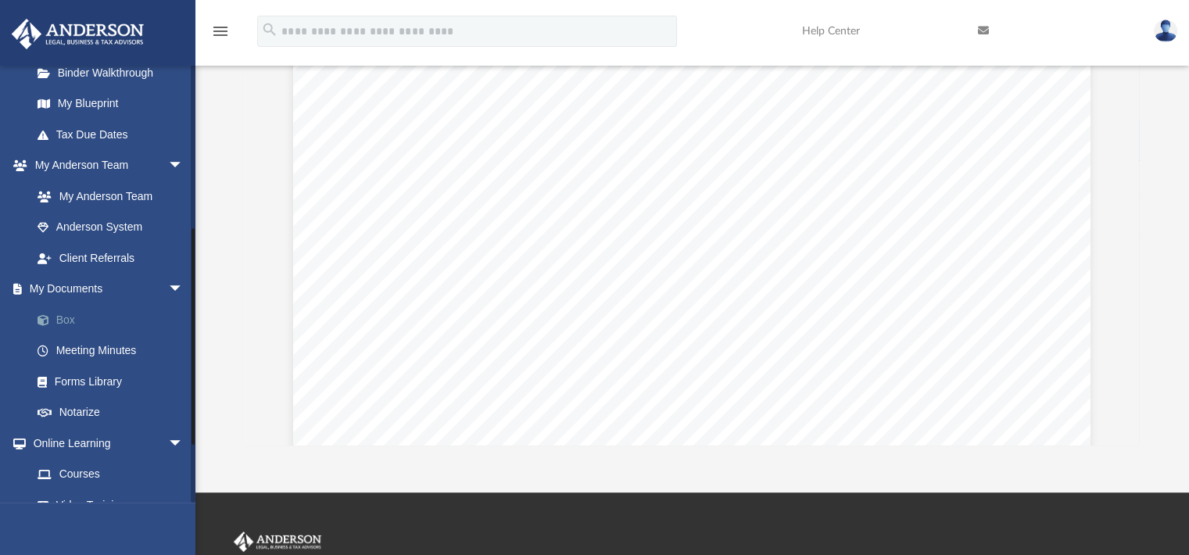
click at [66, 320] on link "Box" at bounding box center [114, 319] width 185 height 31
click at [66, 291] on link "My Documents arrow_drop_down" at bounding box center [109, 289] width 196 height 31
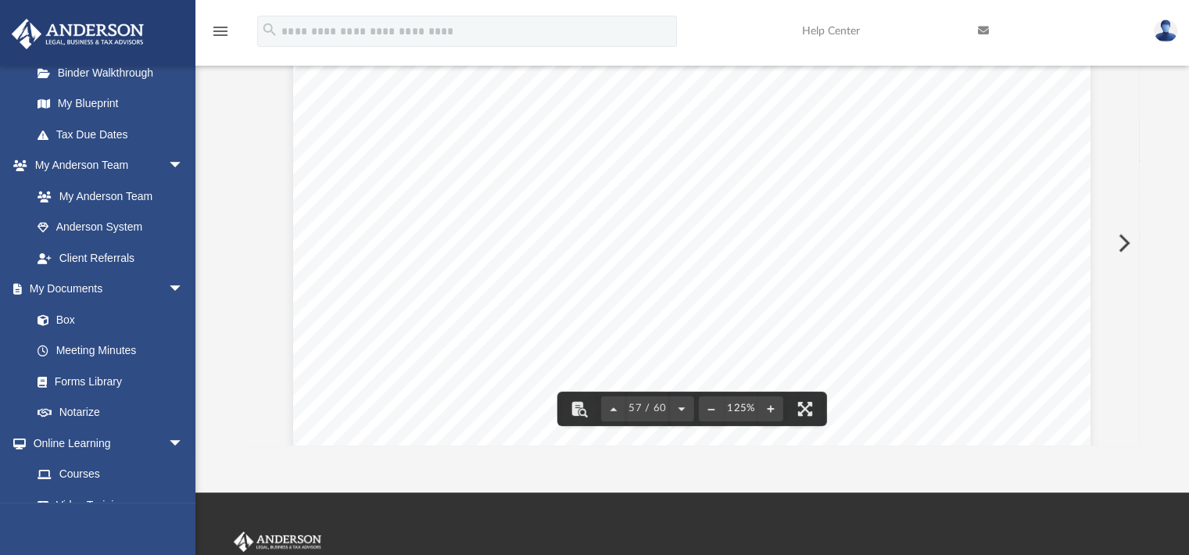
scroll to position [0, 0]
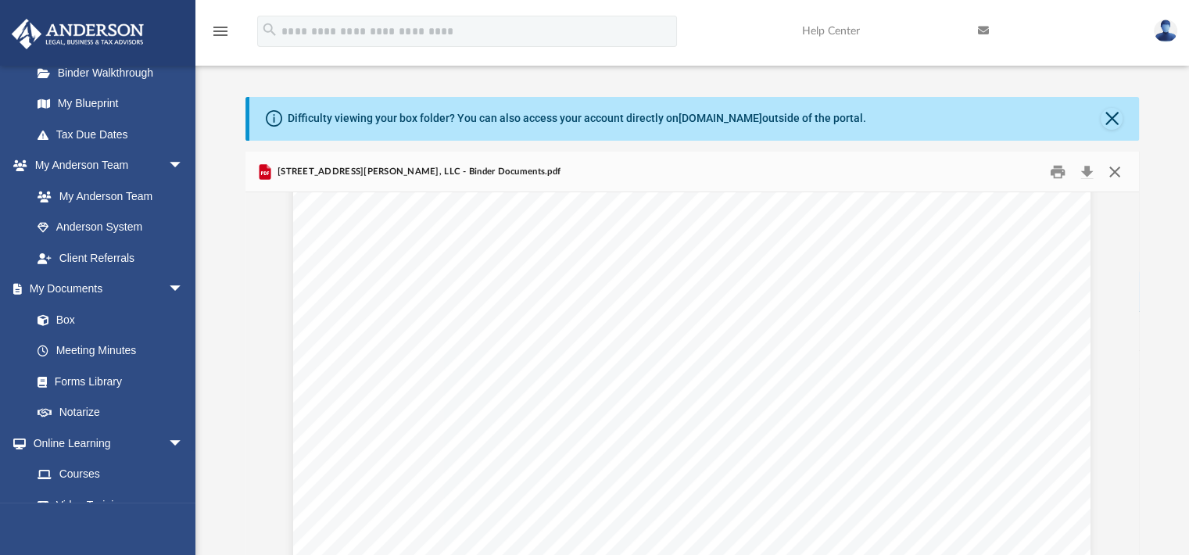
click at [1113, 166] on button "Close" at bounding box center [1114, 171] width 28 height 24
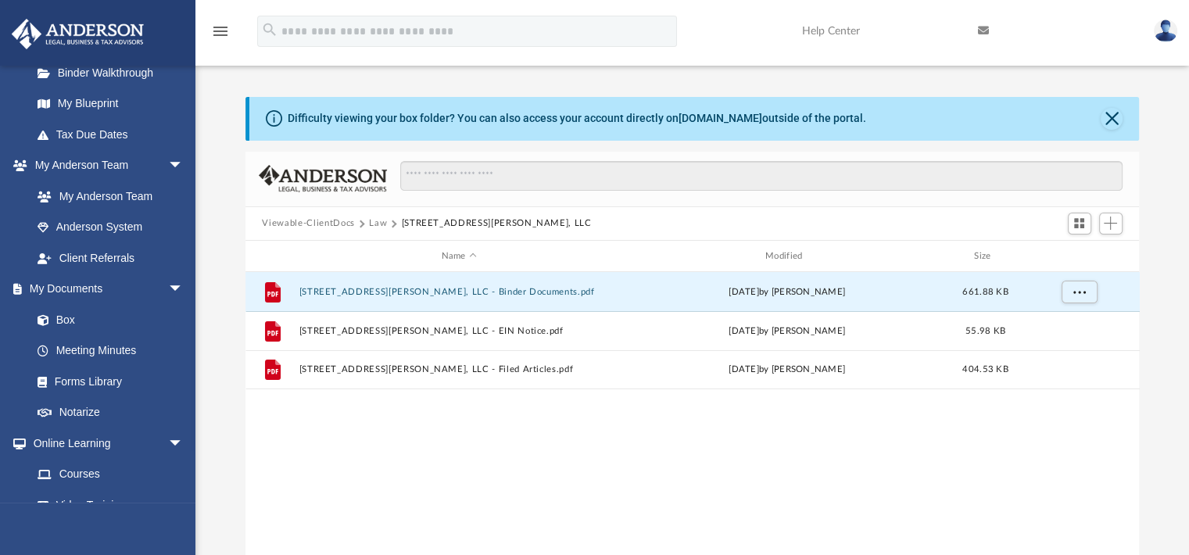
click at [378, 223] on button "Law" at bounding box center [378, 223] width 18 height 14
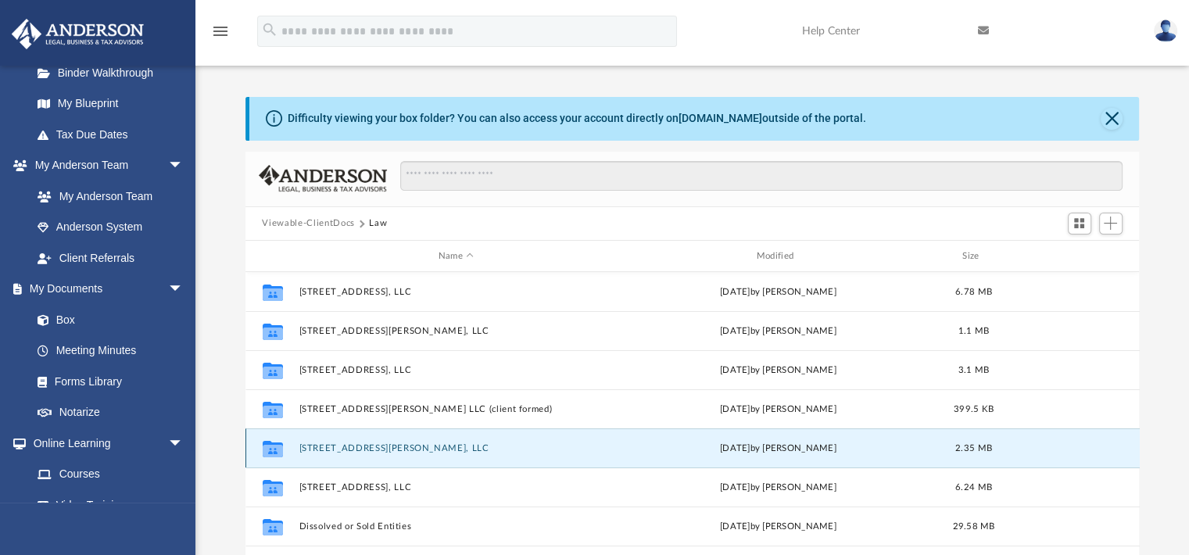
click at [352, 444] on button "[STREET_ADDRESS][PERSON_NAME], LLC" at bounding box center [456, 448] width 315 height 10
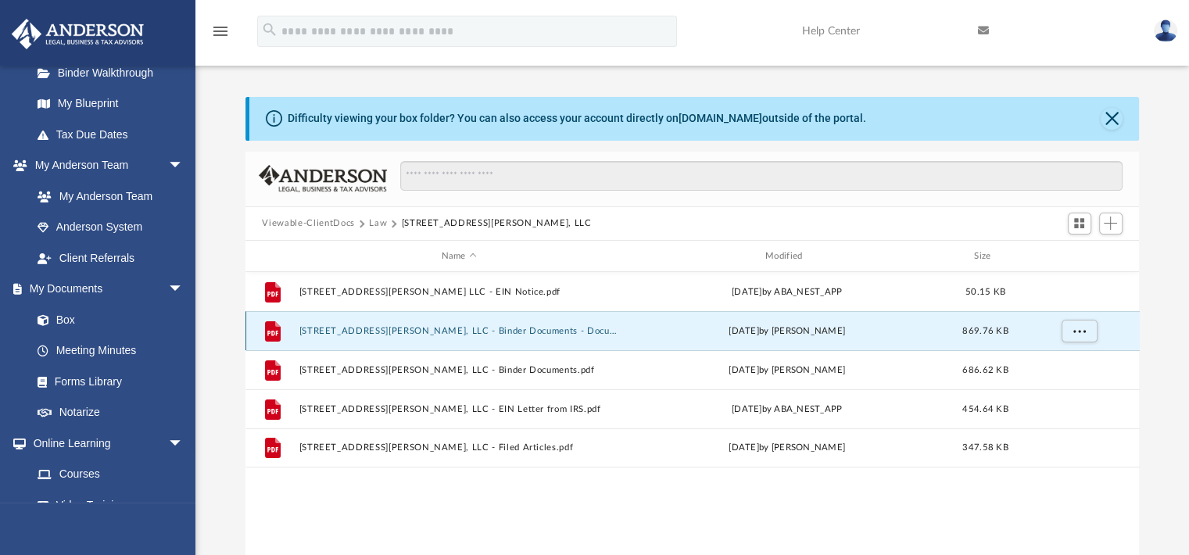
click at [454, 329] on button "5109 Eanes Lane, LLC - Binder Documents - DocuSigned.pdf" at bounding box center [459, 331] width 320 height 10
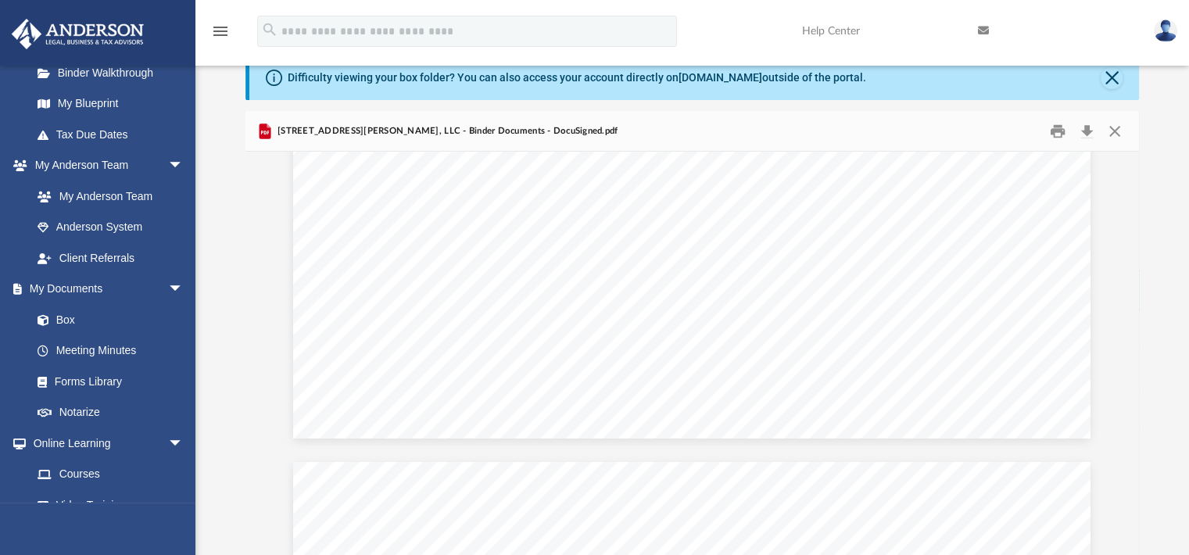
scroll to position [60863, 0]
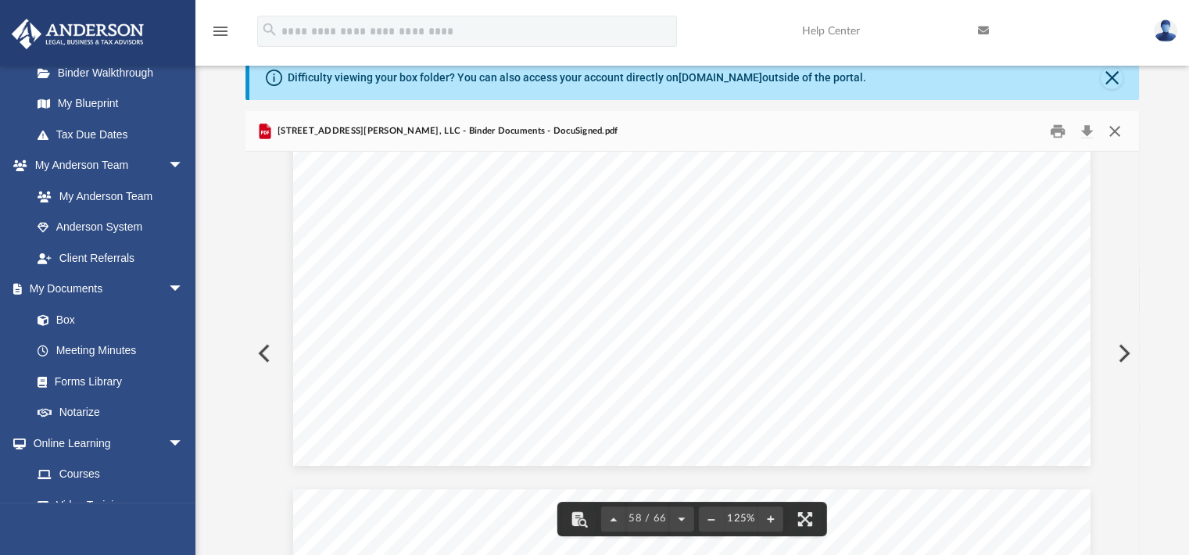
click at [1119, 138] on button "Close" at bounding box center [1114, 131] width 28 height 24
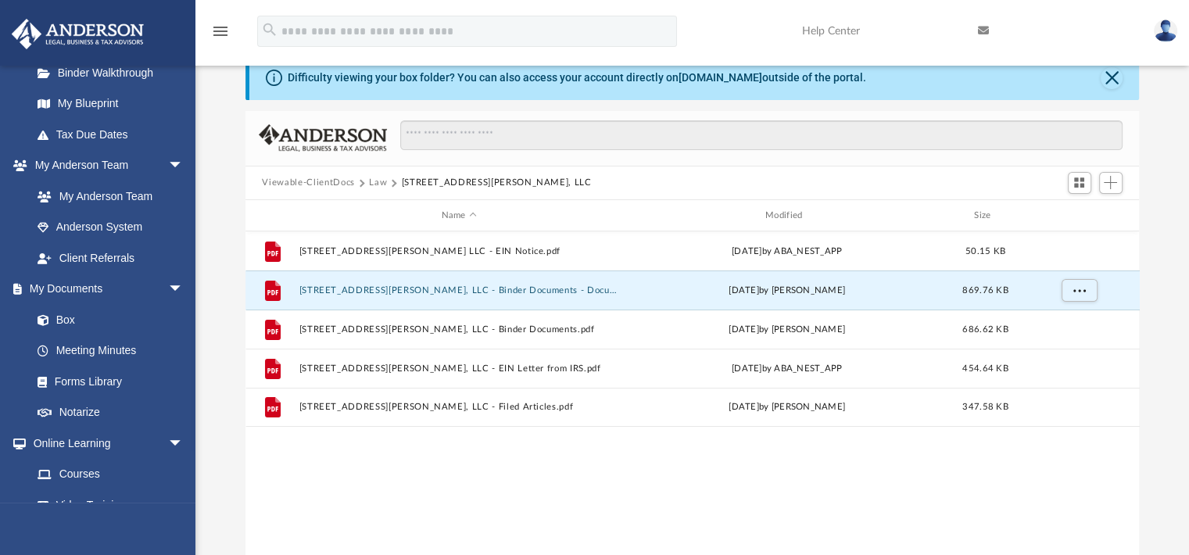
click at [375, 181] on button "Law" at bounding box center [378, 183] width 18 height 14
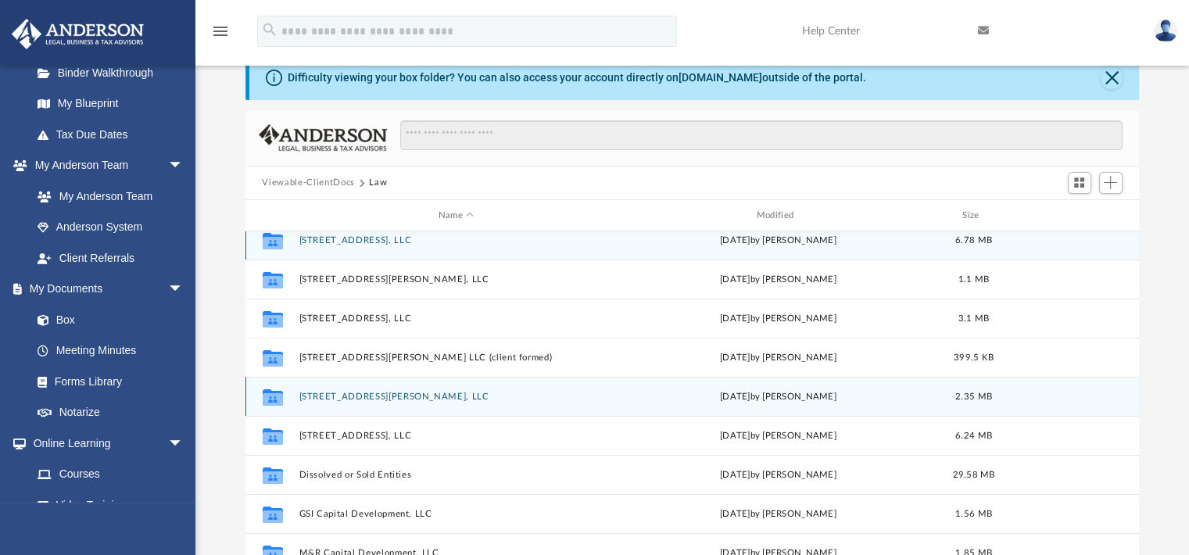
scroll to position [19, 0]
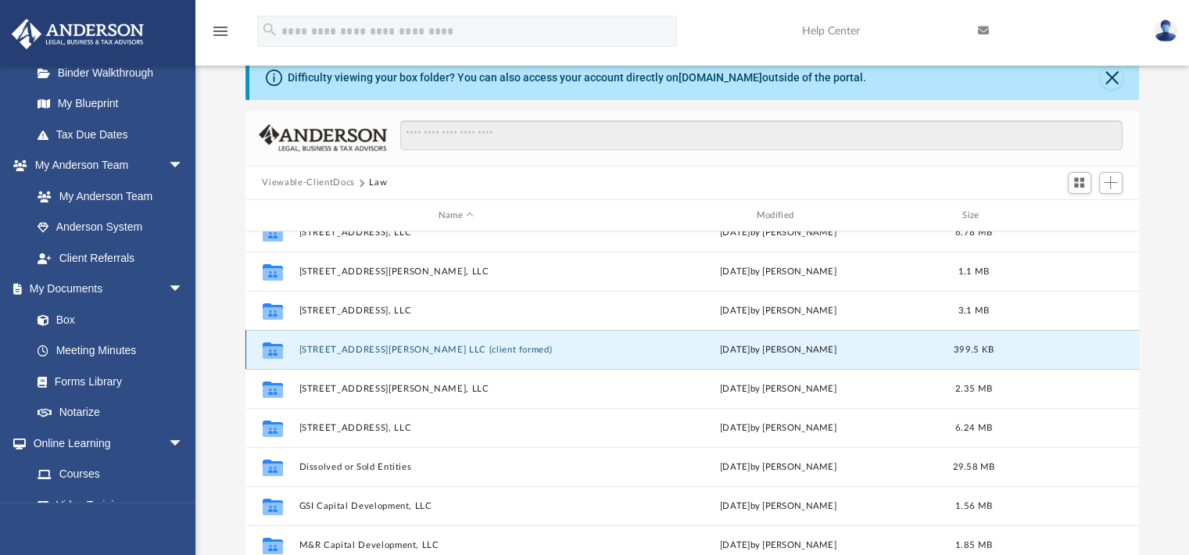
click at [427, 346] on button "3909 Corbin Street LLC (client formed)" at bounding box center [456, 350] width 315 height 10
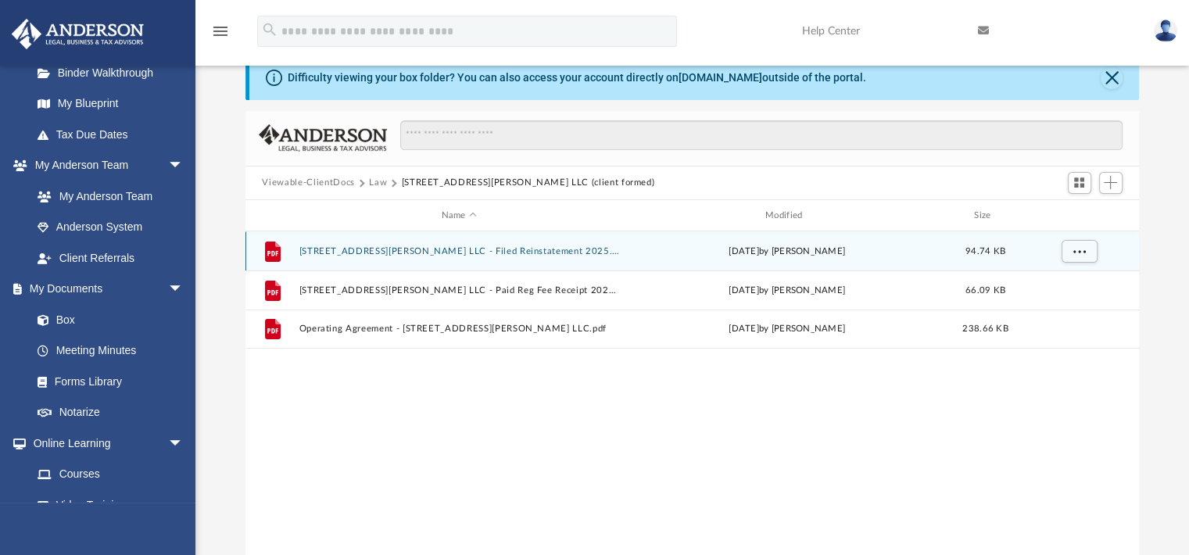
scroll to position [0, 0]
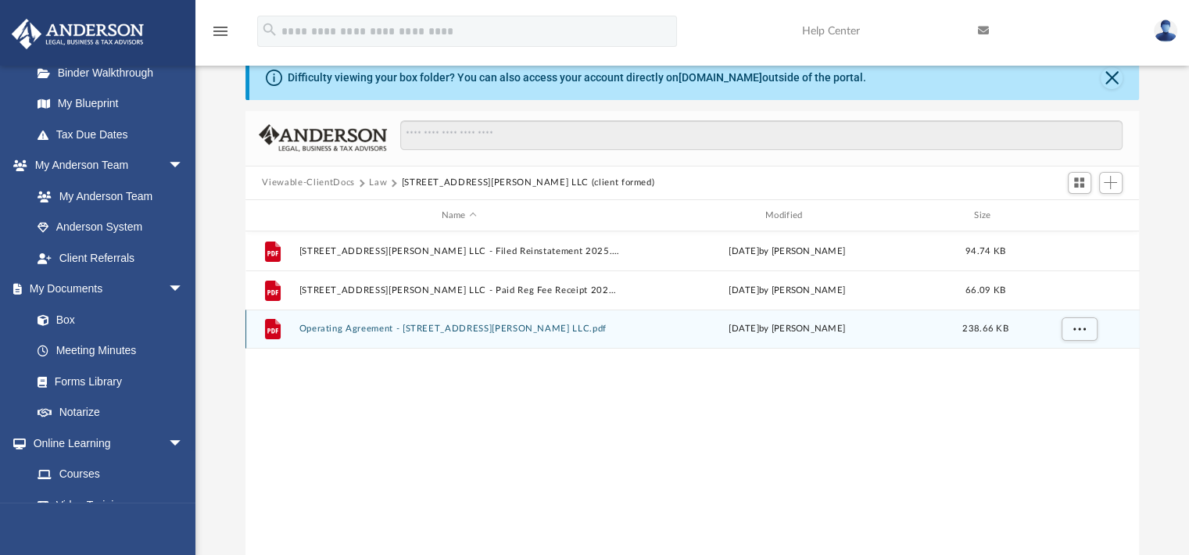
click at [450, 324] on button "Operating Agreement - 3909 Corbin Street LLC.pdf" at bounding box center [459, 329] width 320 height 10
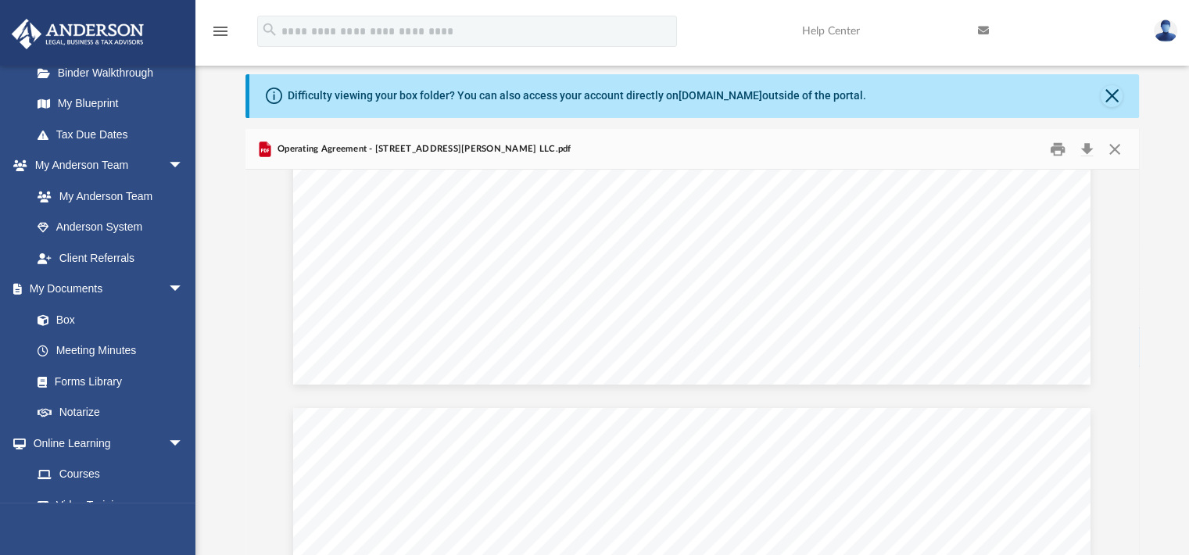
scroll to position [3009, 0]
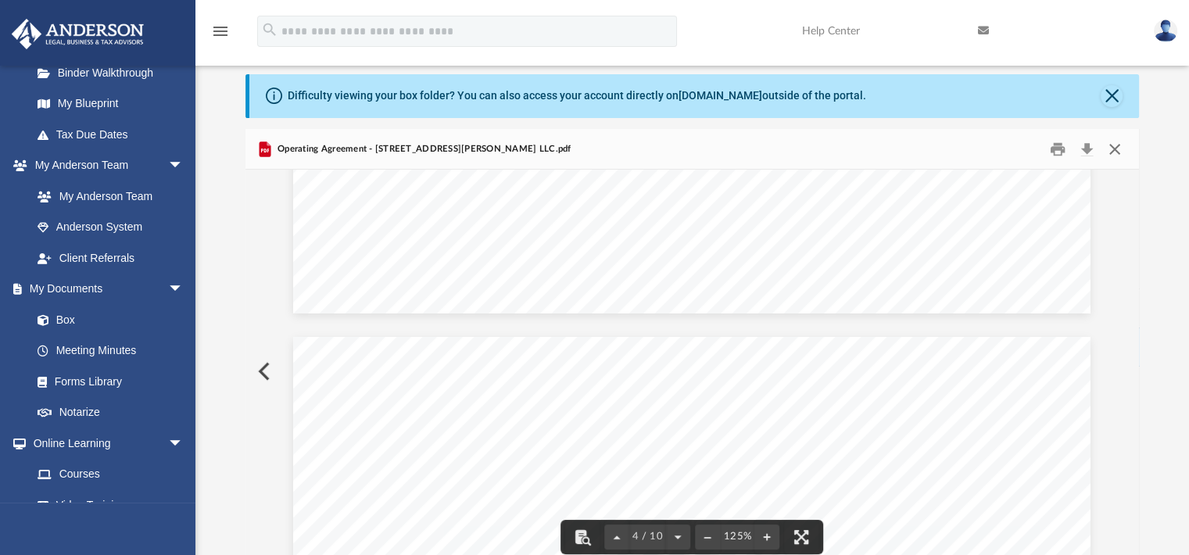
click at [1120, 149] on button "Close" at bounding box center [1114, 149] width 28 height 24
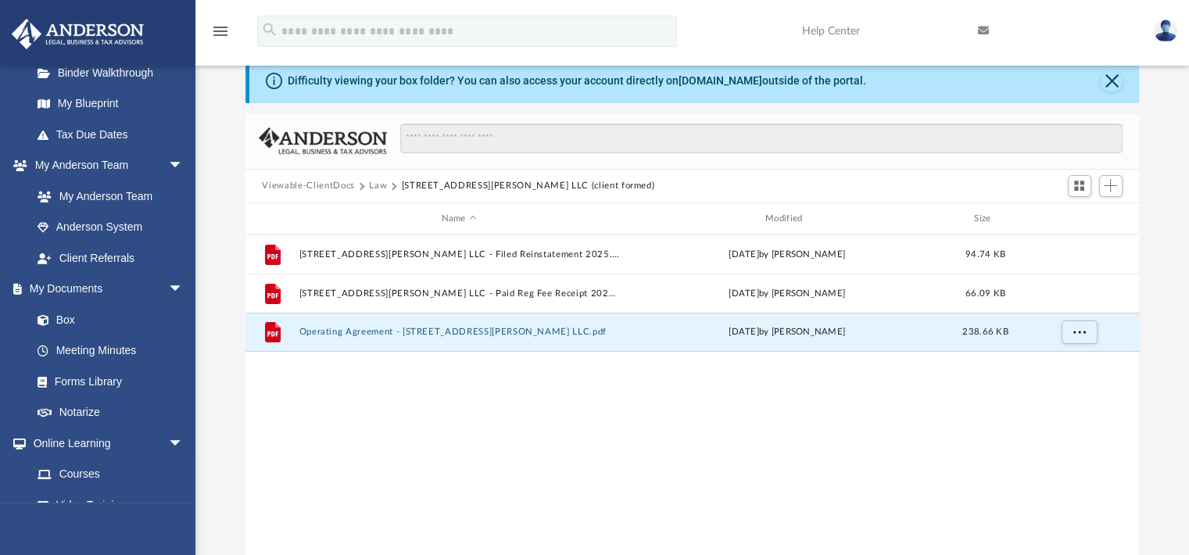
scroll to position [0, 0]
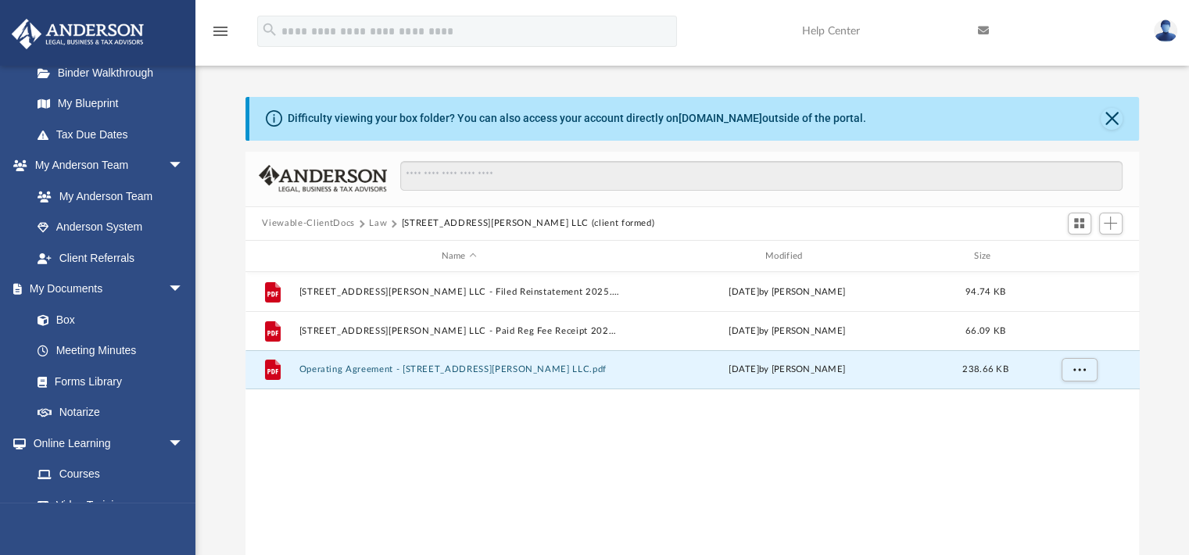
click at [378, 218] on button "Law" at bounding box center [378, 223] width 18 height 14
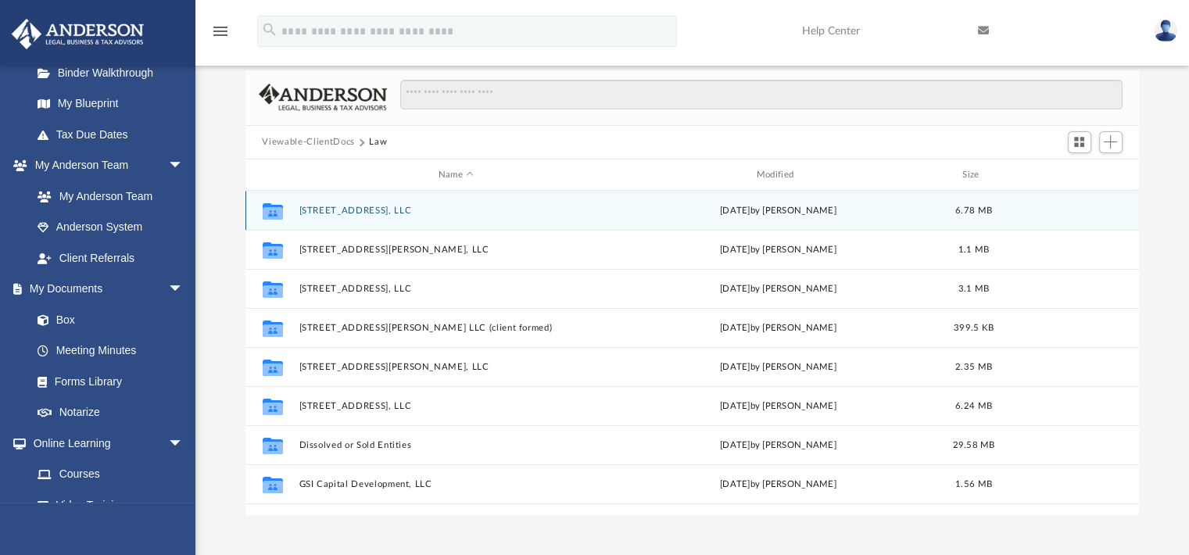
scroll to position [81, 0]
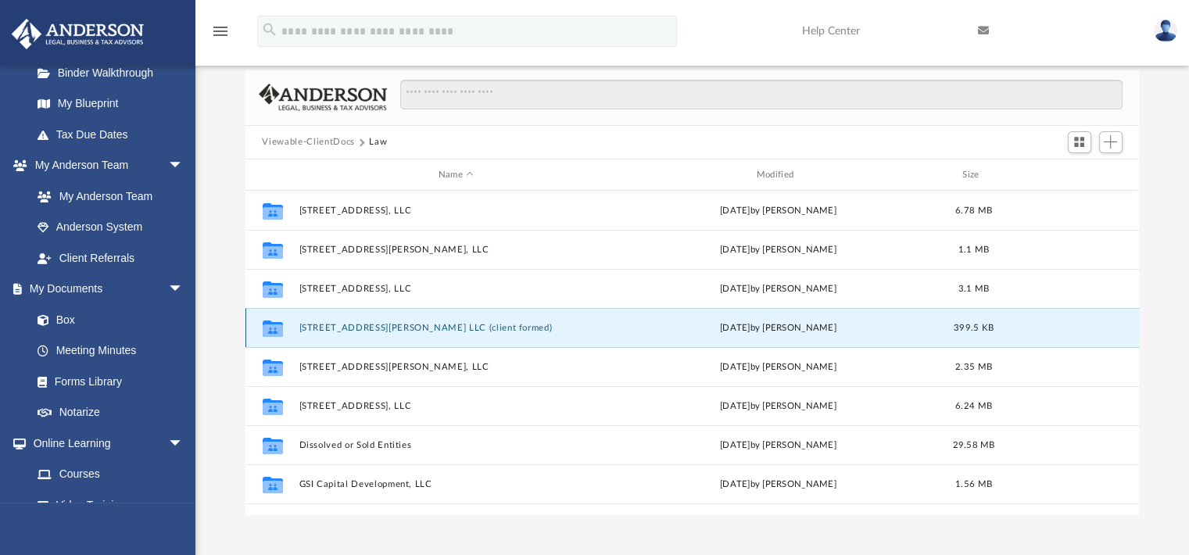
click at [419, 326] on button "3909 Corbin Street LLC (client formed)" at bounding box center [456, 328] width 315 height 10
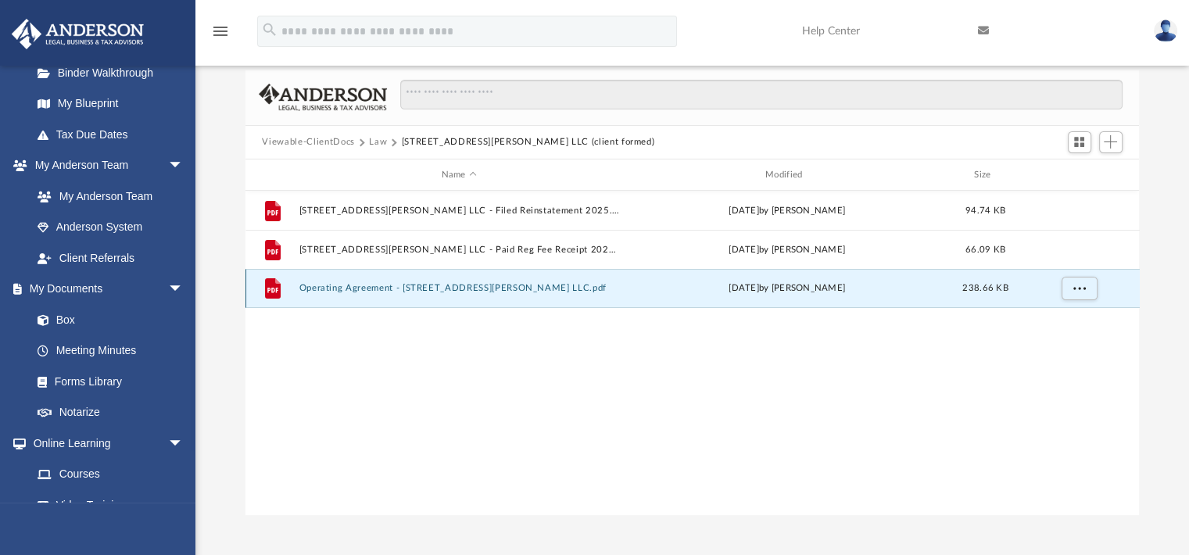
click at [405, 288] on button "Operating Agreement - 3909 Corbin Street LLC.pdf" at bounding box center [459, 289] width 320 height 10
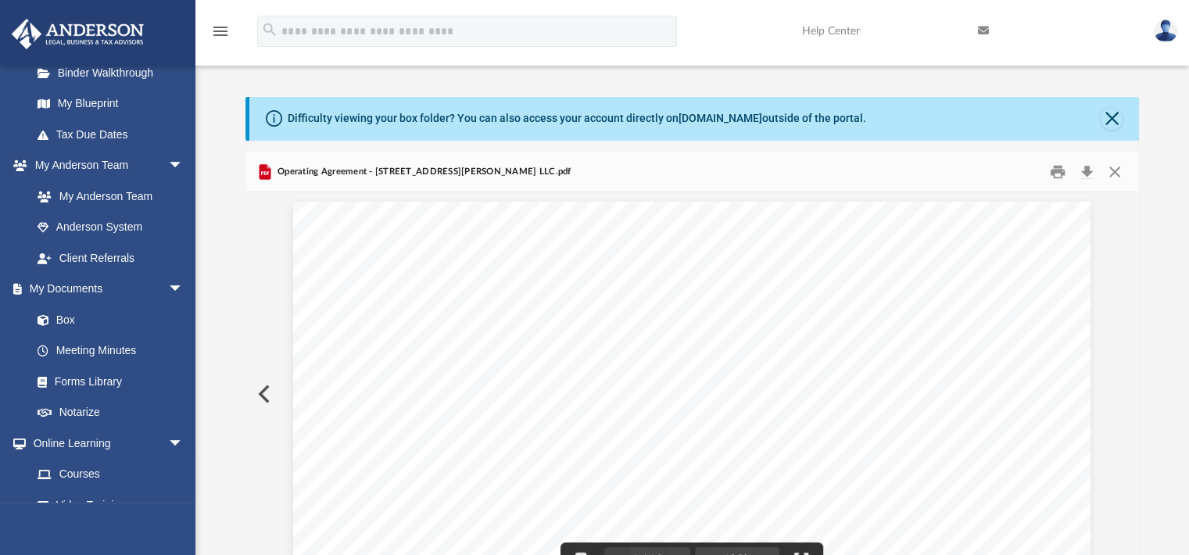
scroll to position [0, 0]
click at [1117, 167] on button "Close" at bounding box center [1114, 171] width 28 height 24
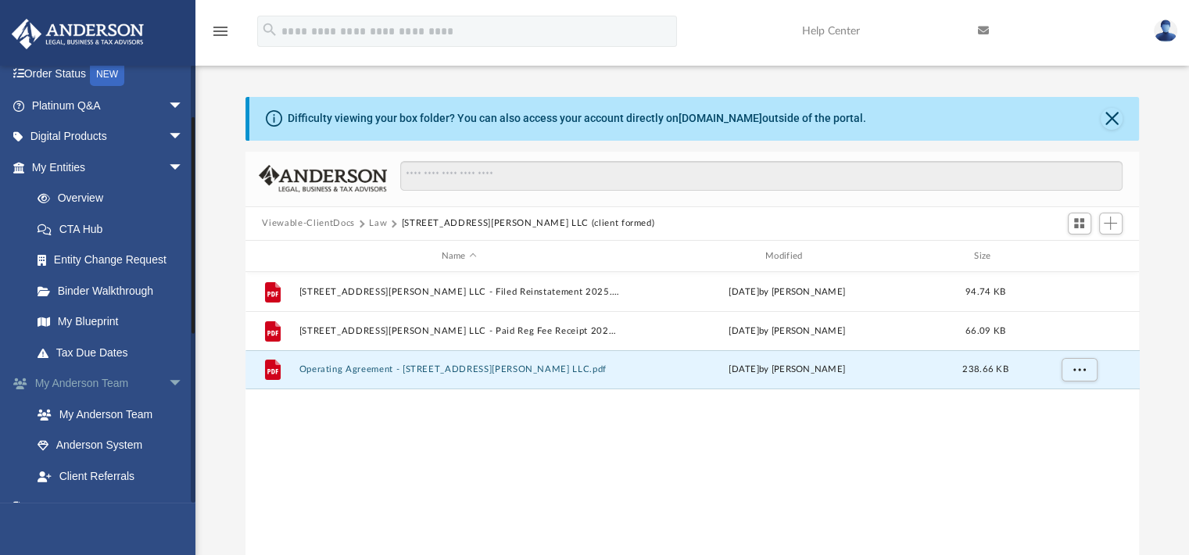
scroll to position [102, 0]
click at [77, 170] on link "My Entities arrow_drop_down" at bounding box center [109, 167] width 196 height 31
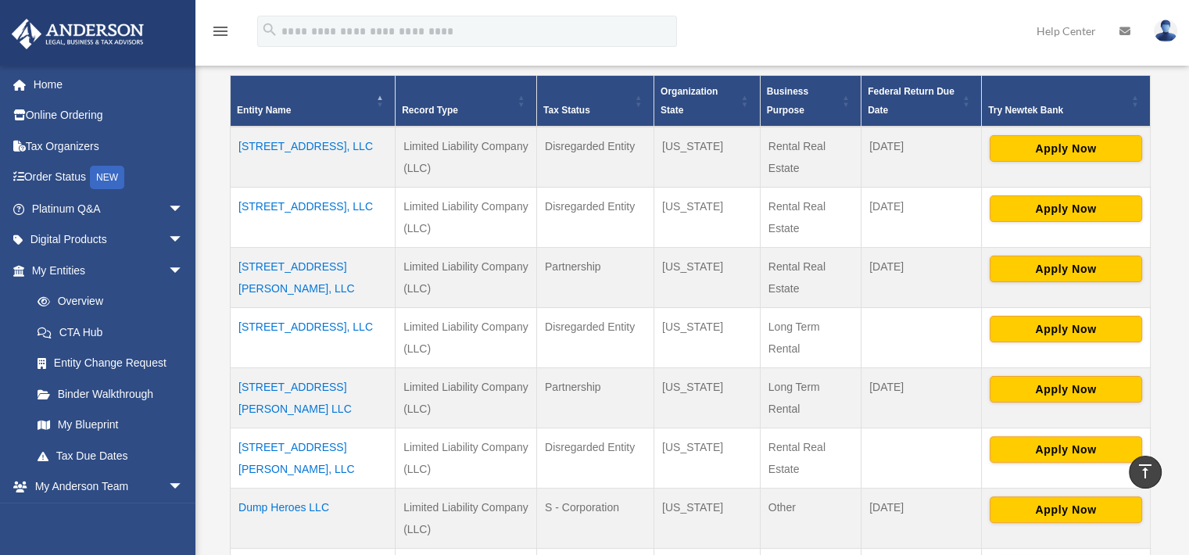
scroll to position [321, 0]
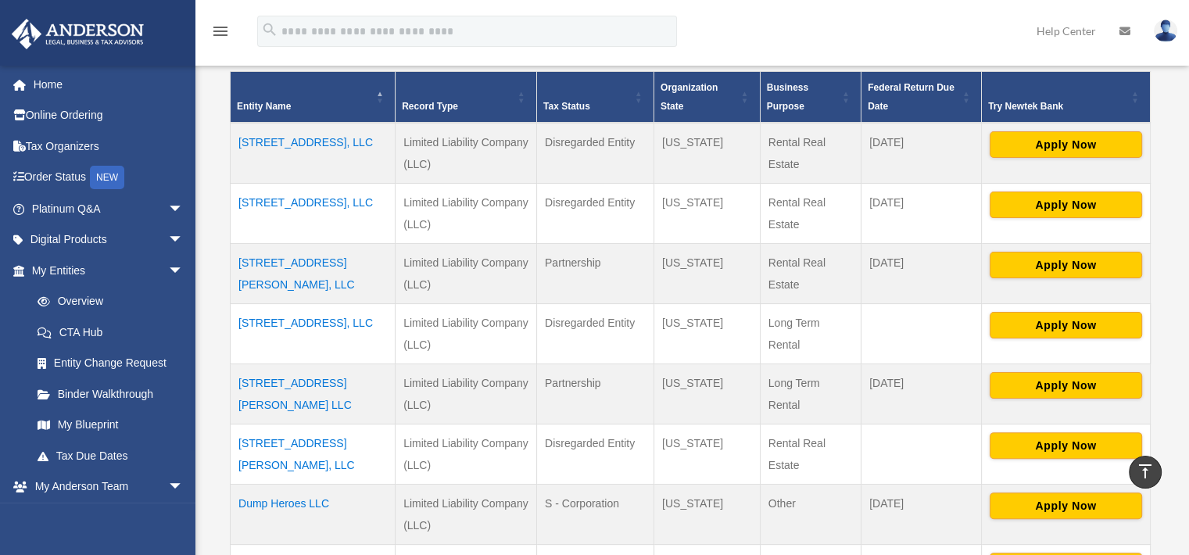
click at [330, 320] on td "[STREET_ADDRESS], LLC" at bounding box center [313, 333] width 165 height 60
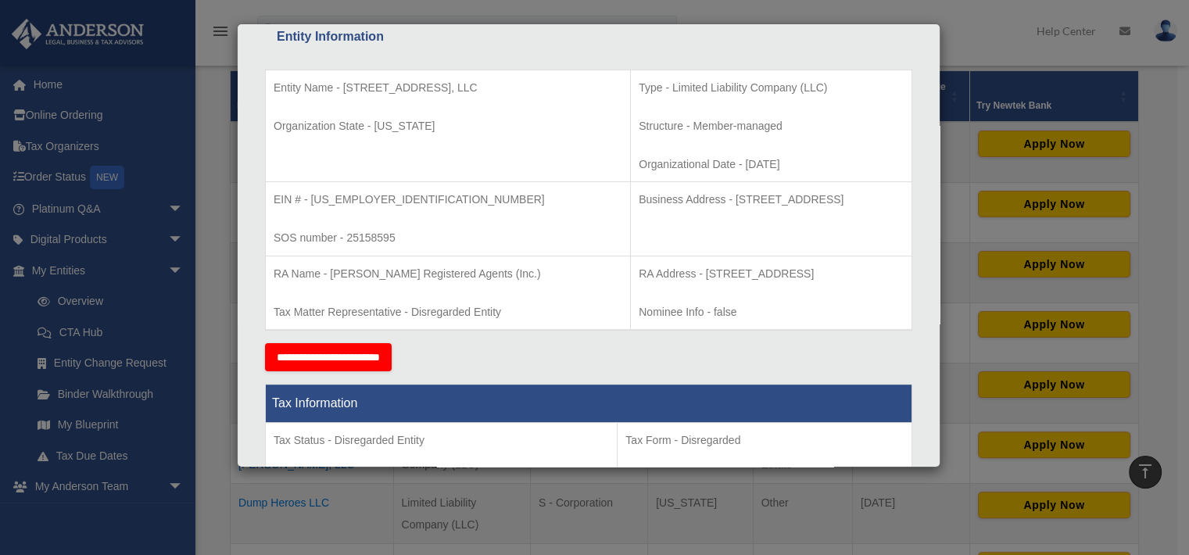
scroll to position [297, 0]
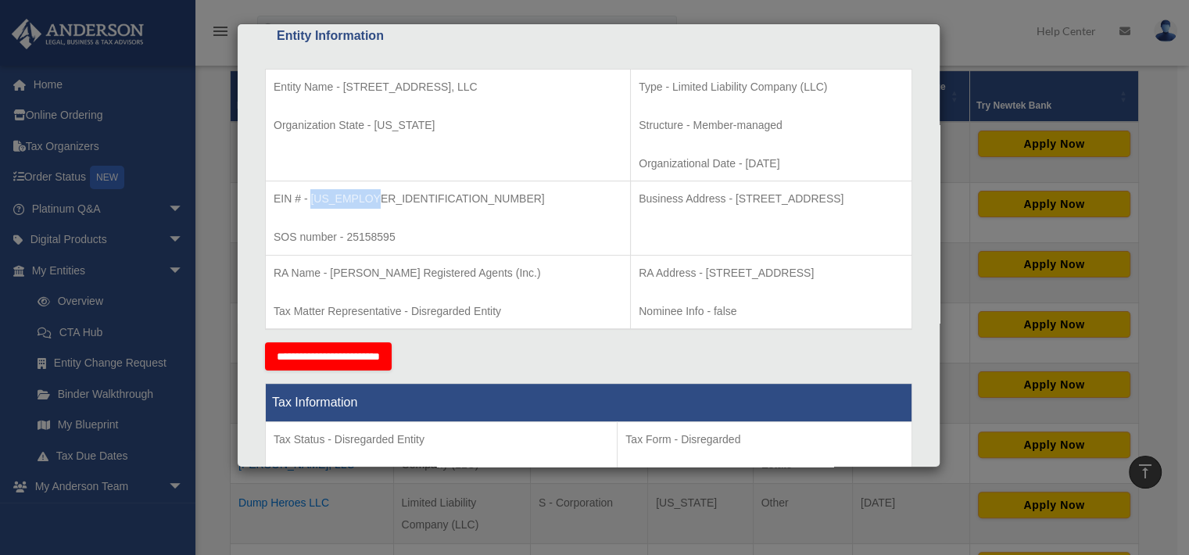
drag, startPoint x: 375, startPoint y: 198, endPoint x: 309, endPoint y: 195, distance: 65.7
click at [309, 195] on p "EIN # - [US_EMPLOYER_IDENTIFICATION_NUMBER]" at bounding box center [448, 199] width 349 height 20
copy p "[US_EMPLOYER_IDENTIFICATION_NUMBER]"
click at [997, 36] on div "Details × Articles Sent Organizational Date" at bounding box center [594, 277] width 1189 height 555
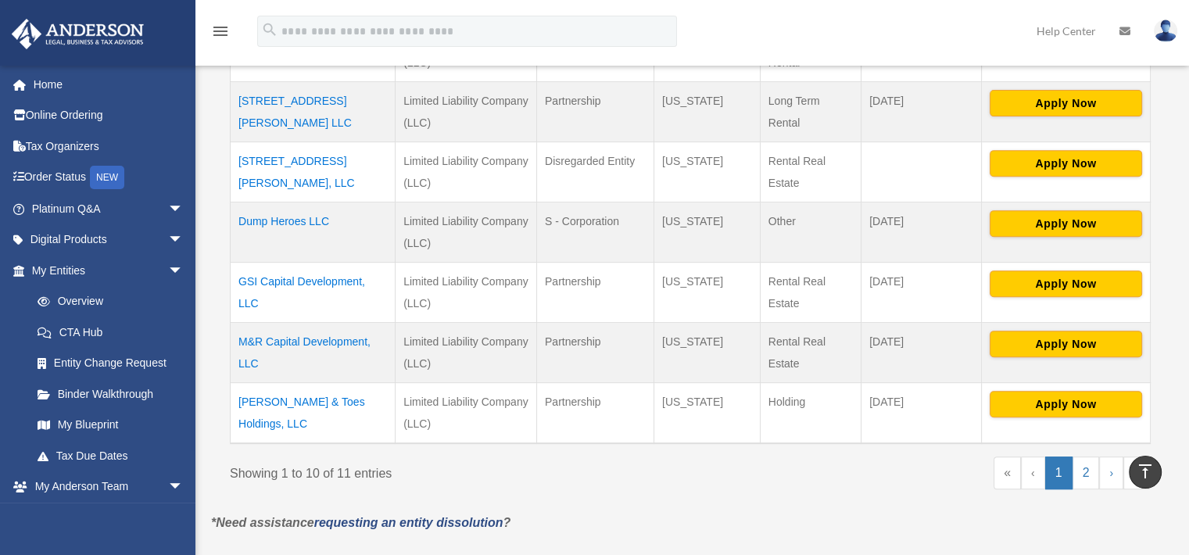
scroll to position [606, 0]
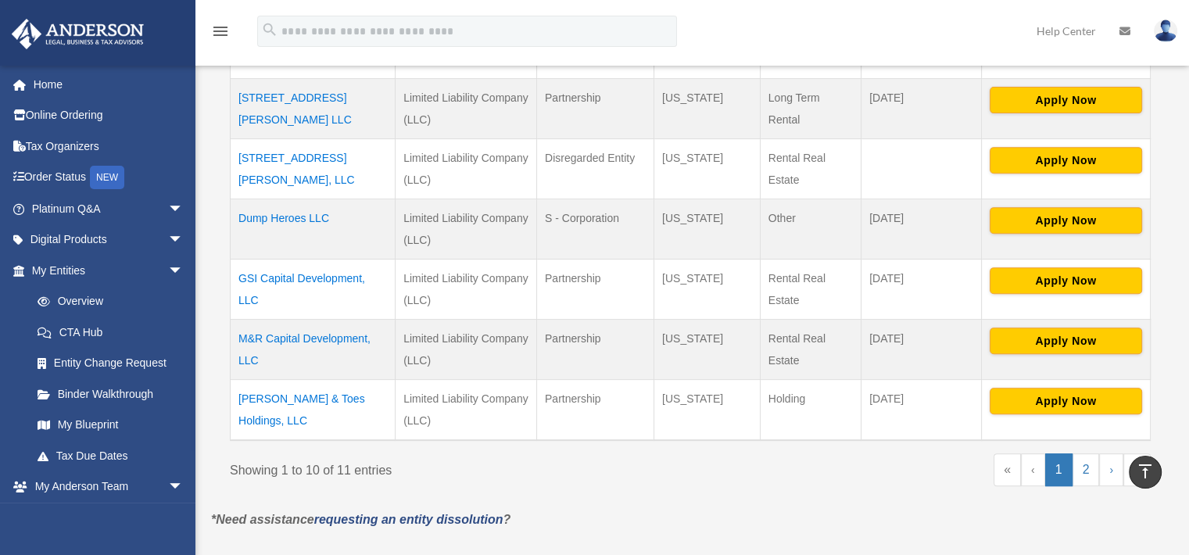
click at [316, 342] on td "M&R Capital Development, LLC" at bounding box center [313, 349] width 165 height 60
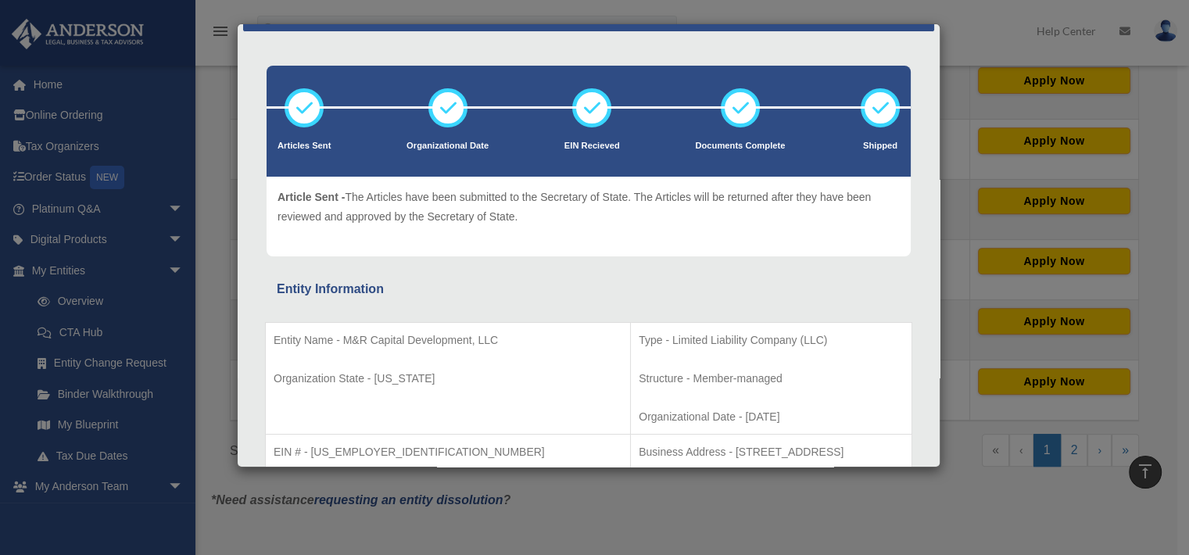
scroll to position [0, 0]
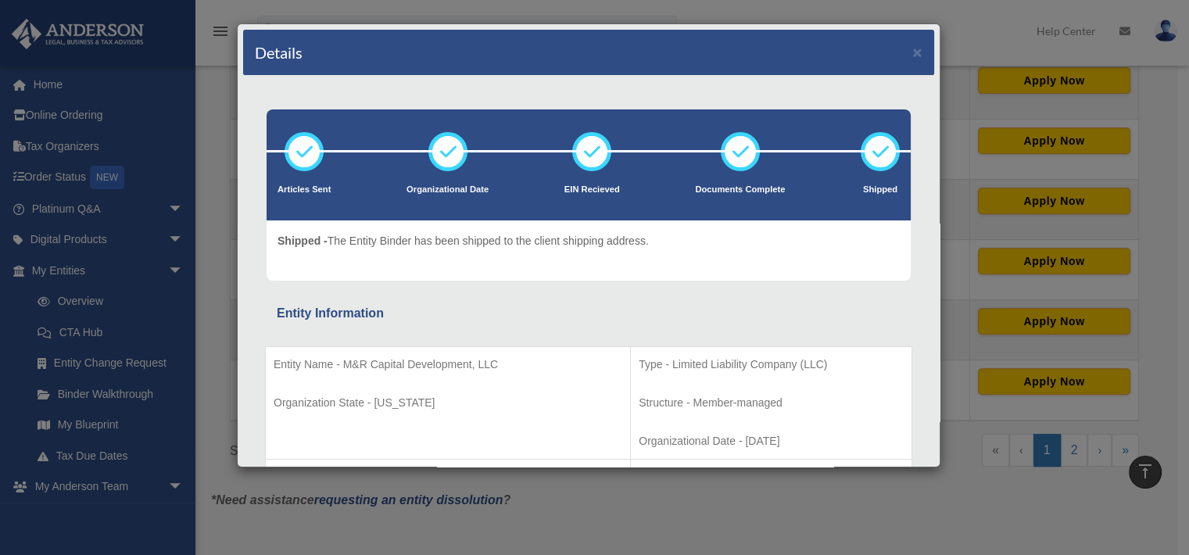
click at [974, 41] on div "Details × Articles Sent Organizational Date" at bounding box center [594, 277] width 1189 height 555
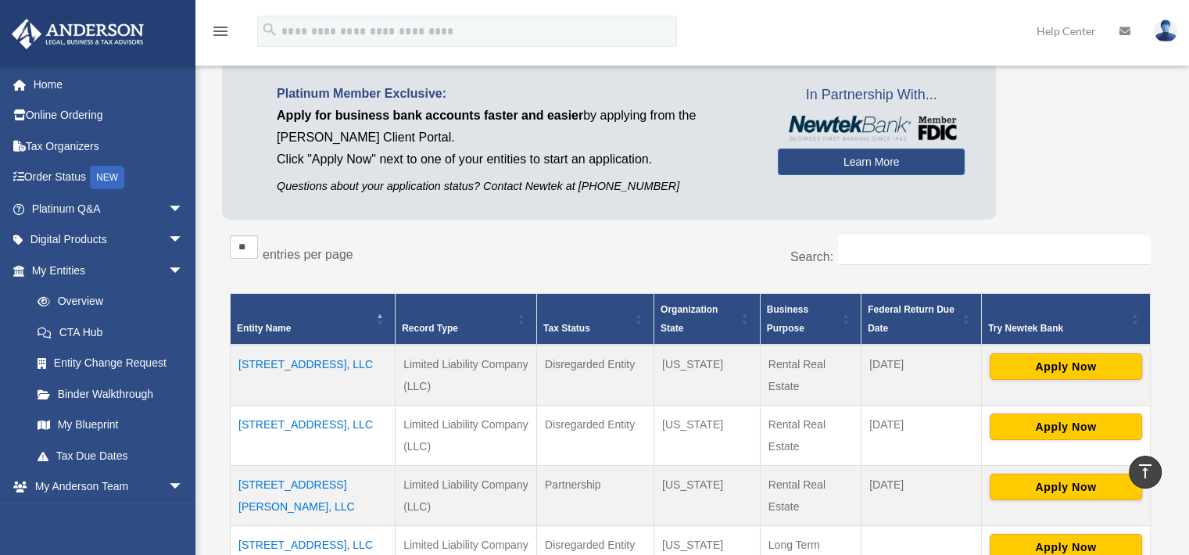
scroll to position [98, 0]
